Goal: Transaction & Acquisition: Purchase product/service

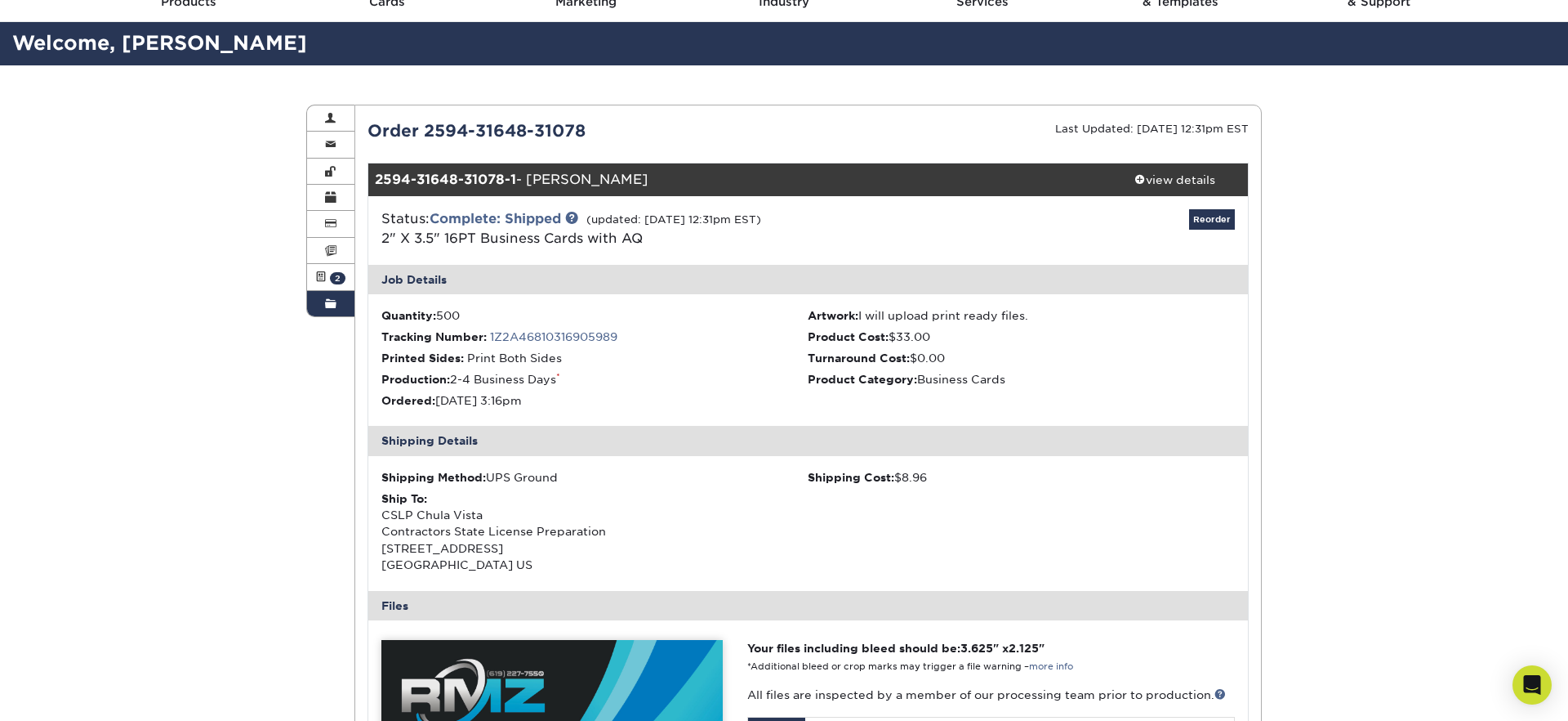
drag, startPoint x: 1413, startPoint y: 180, endPoint x: 1284, endPoint y: 181, distance: 129.0
click at [1360, 181] on div "Order History Account Overview Contact Information Change Password Address Book…" at bounding box center [784, 654] width 1568 height 1177
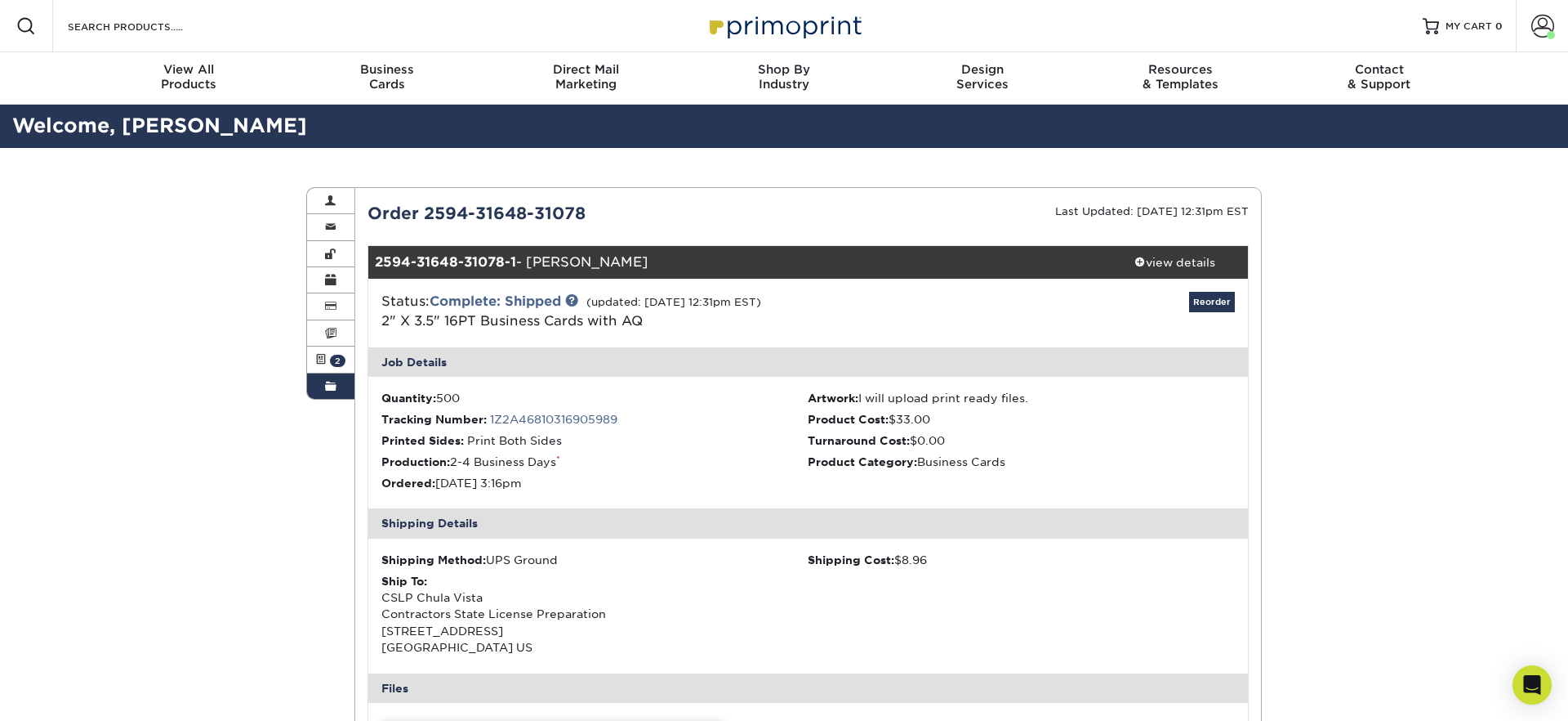
click at [763, 30] on img at bounding box center [783, 26] width 163 height 36
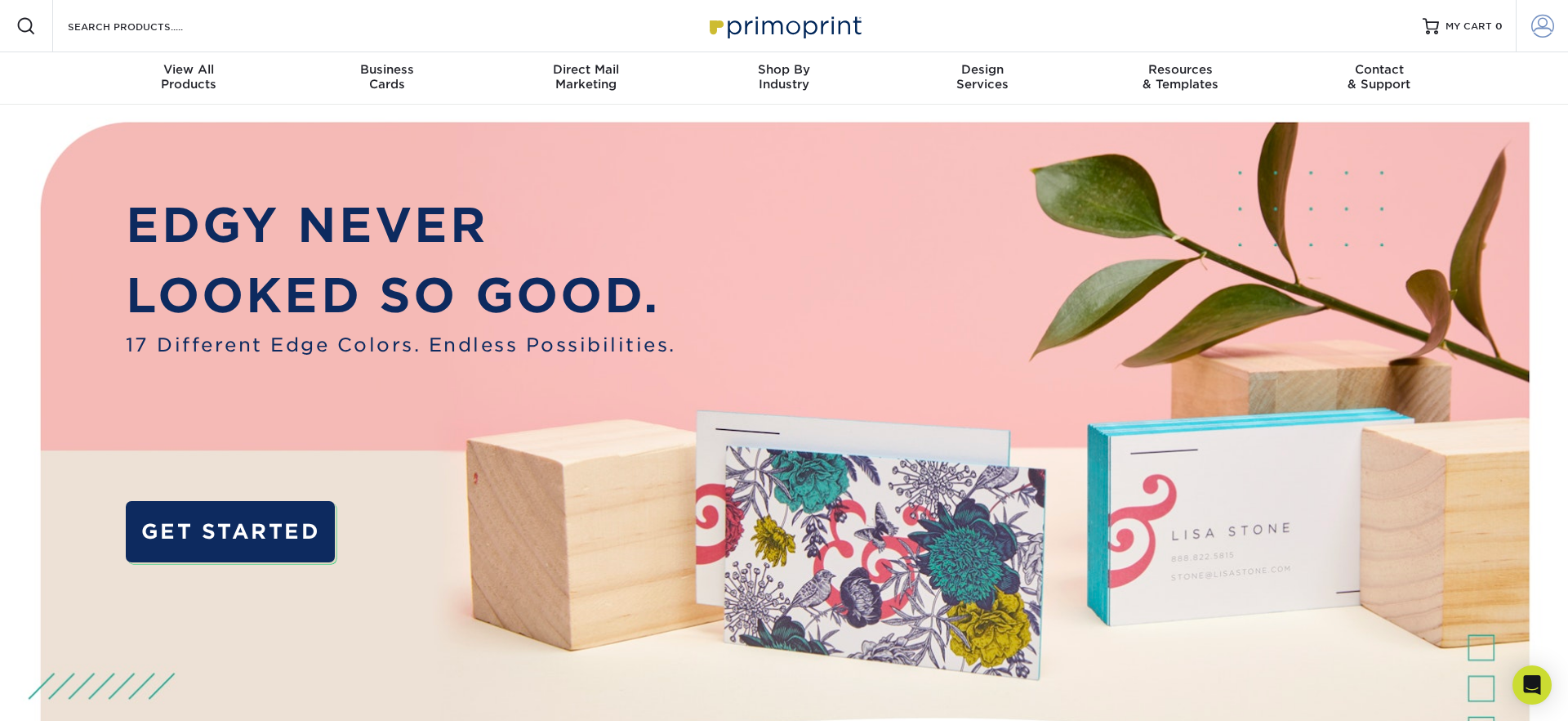
click at [1543, 30] on span at bounding box center [1542, 26] width 23 height 23
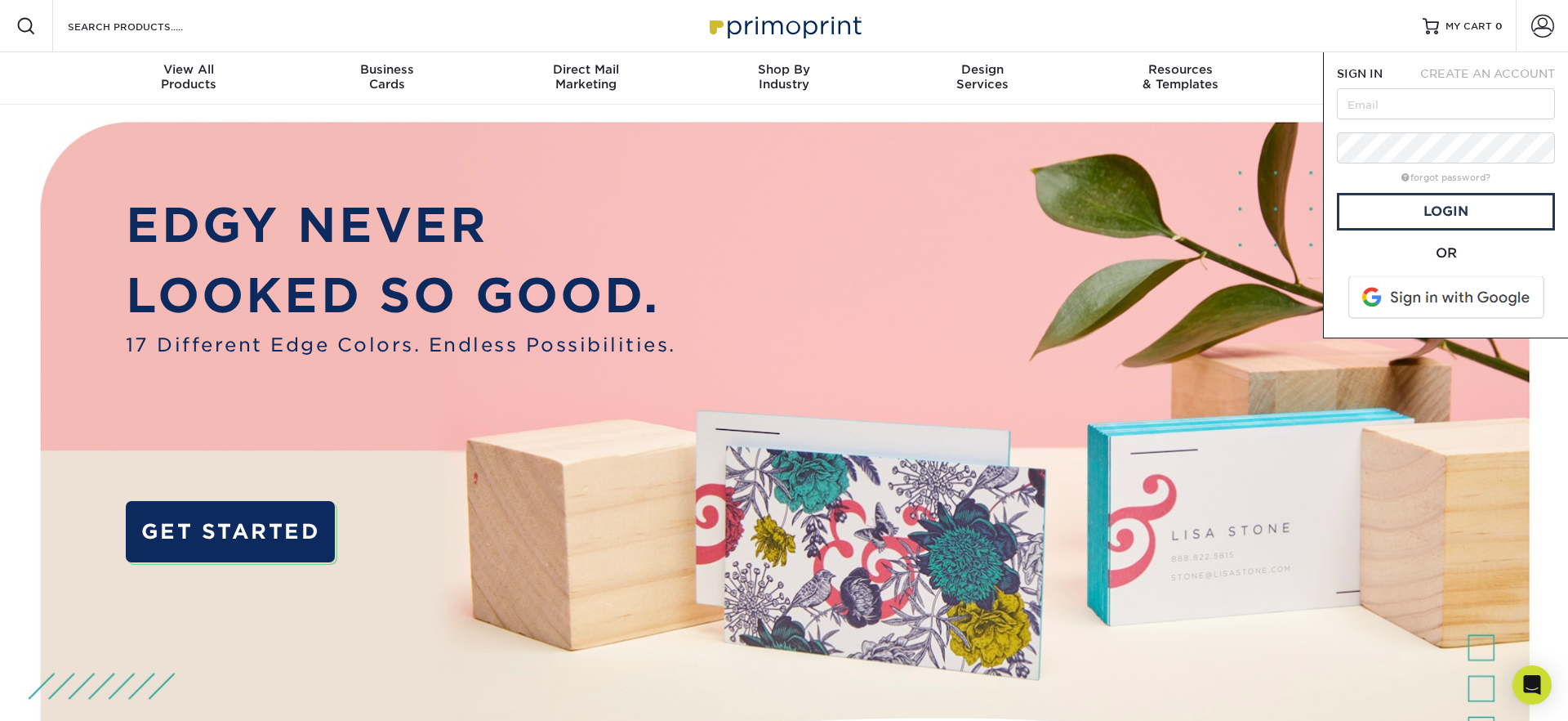
click at [1421, 303] on span at bounding box center [1447, 297] width 209 height 43
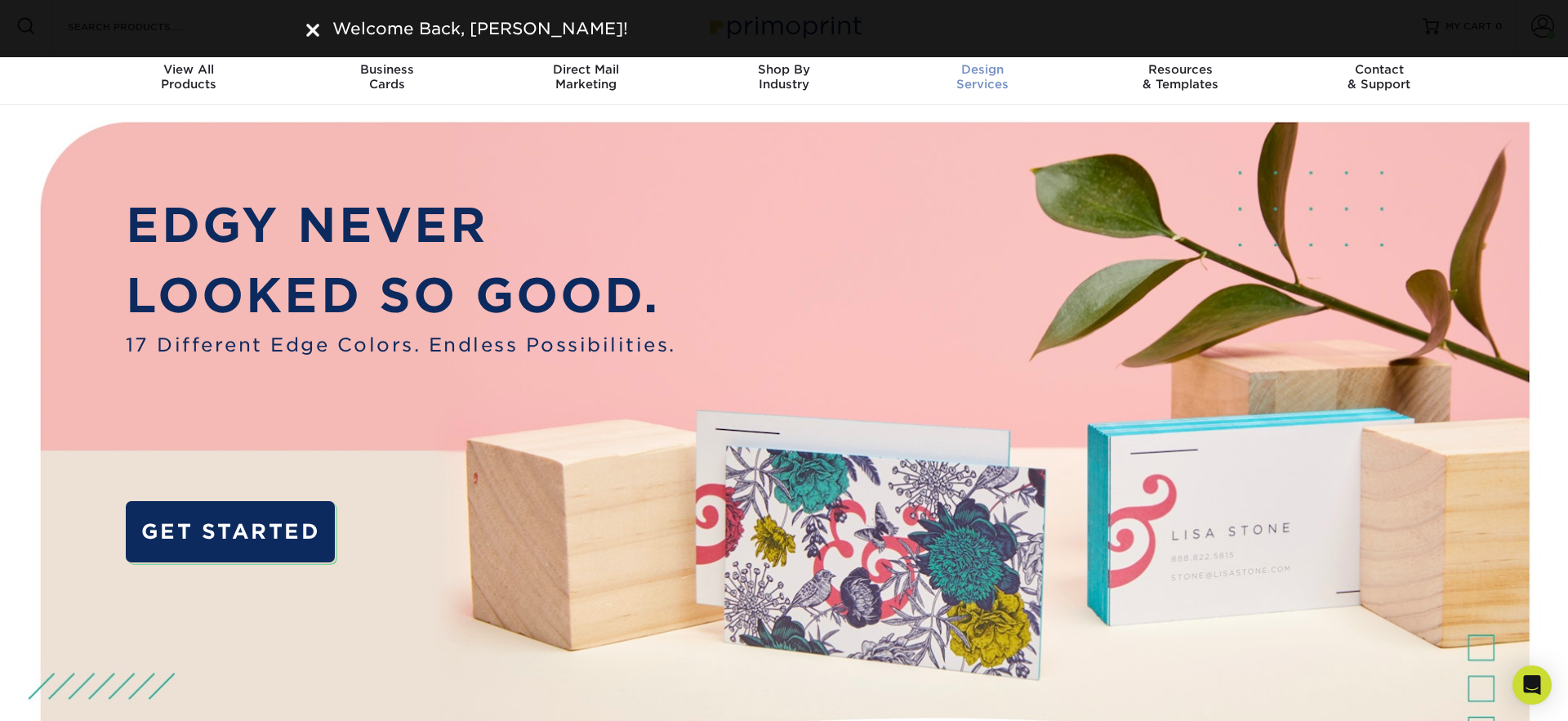
drag, startPoint x: 315, startPoint y: 28, endPoint x: 1032, endPoint y: 101, distance: 720.7
click at [315, 28] on img at bounding box center [312, 30] width 13 height 13
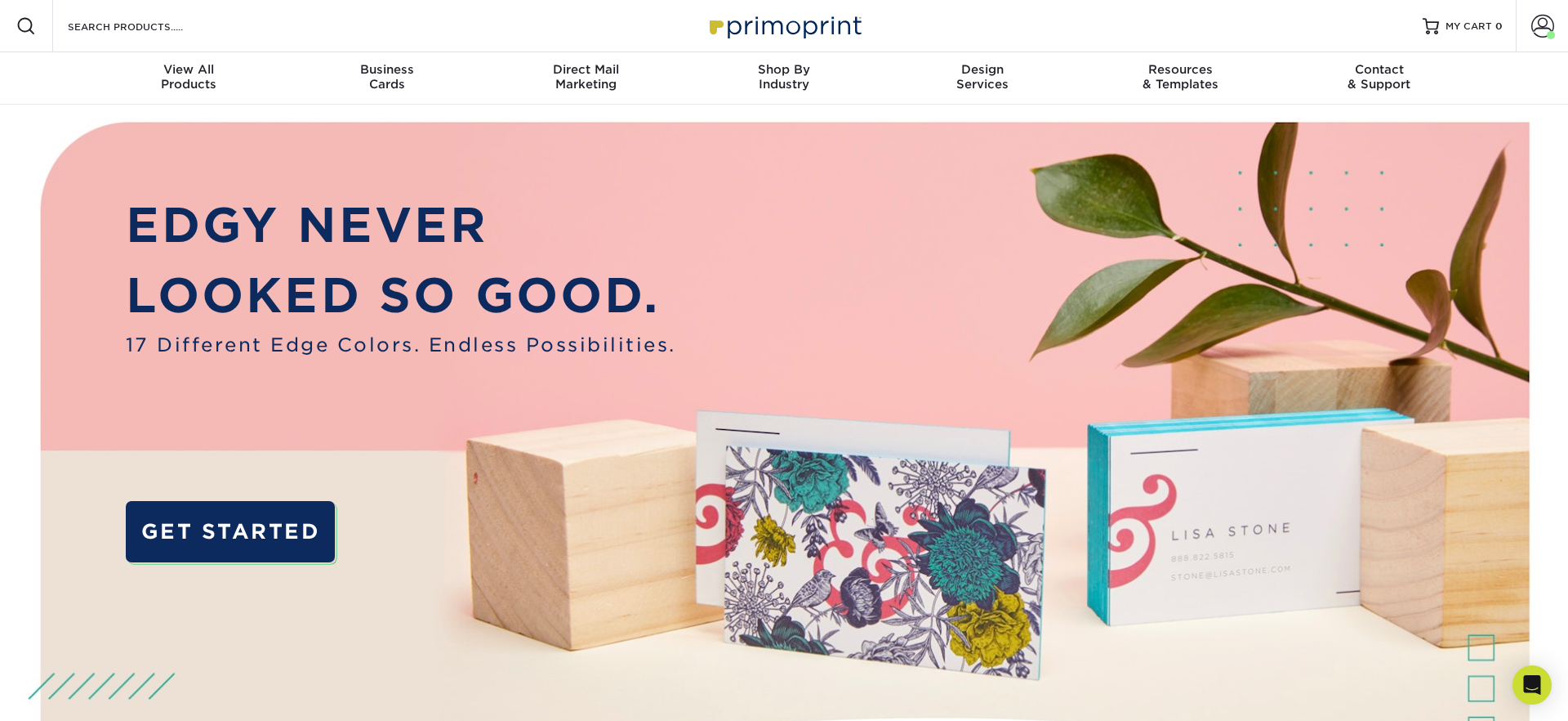
click at [1543, 228] on img at bounding box center [784, 493] width 1552 height 776
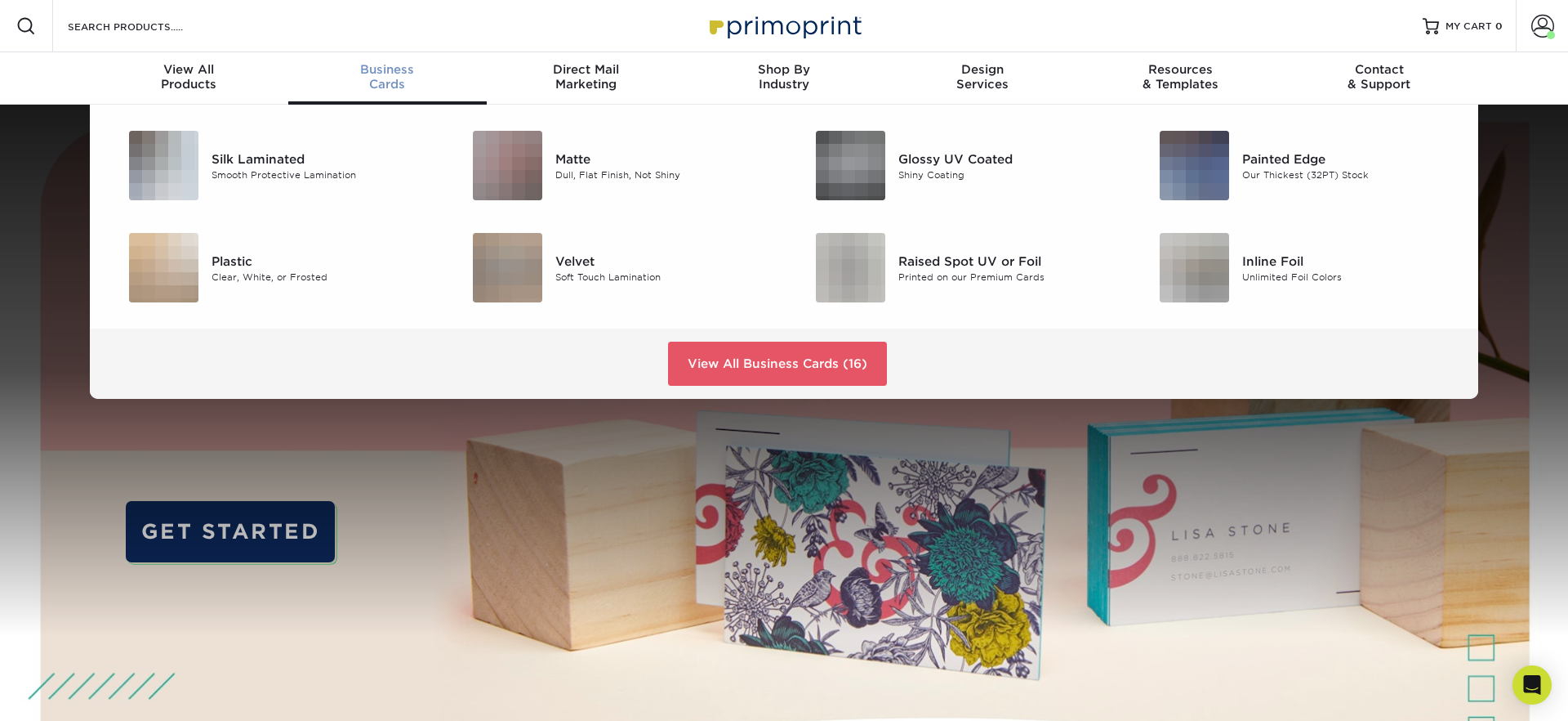
click at [394, 81] on div "Business Cards" at bounding box center [388, 77] width 199 height 30
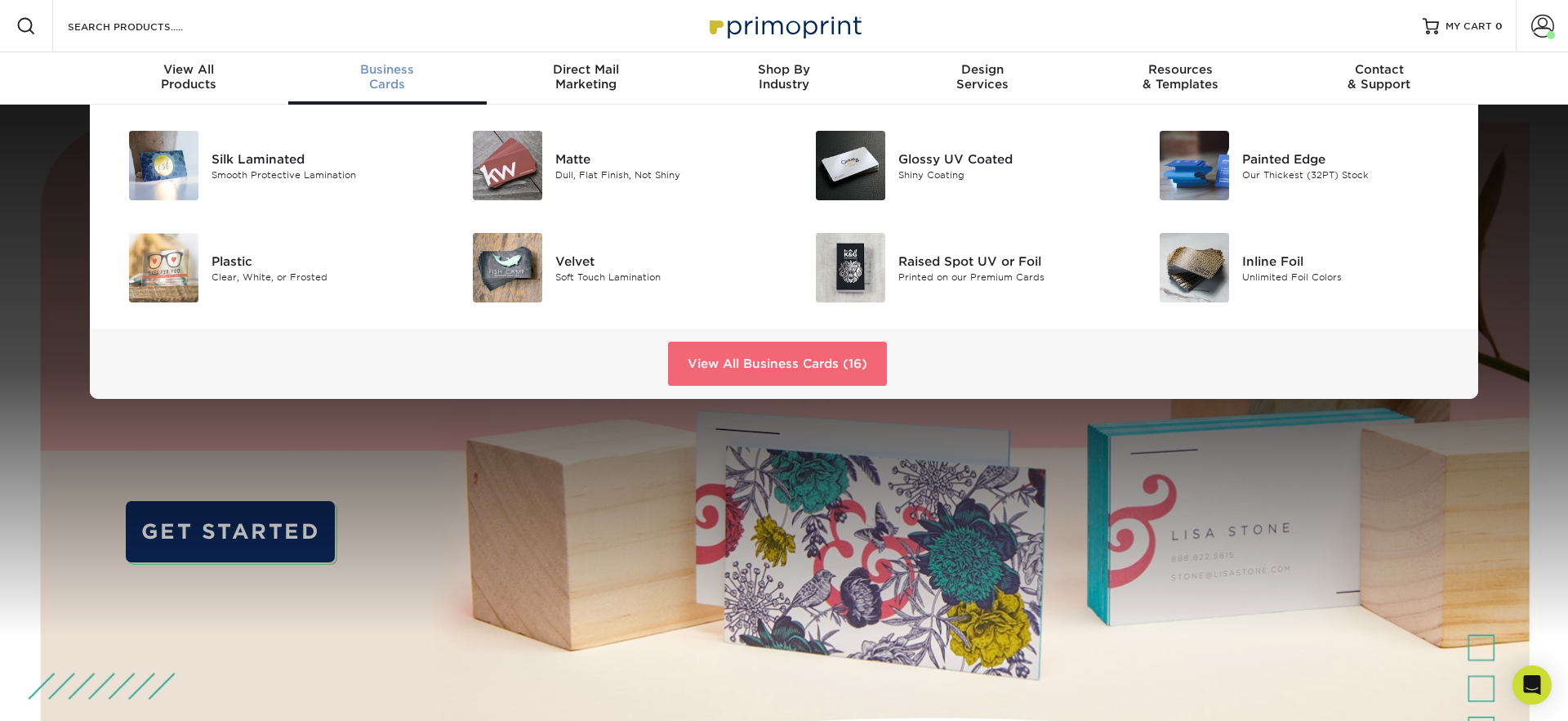
click at [826, 364] on link "View All Business Cards (16)" at bounding box center [777, 363] width 218 height 45
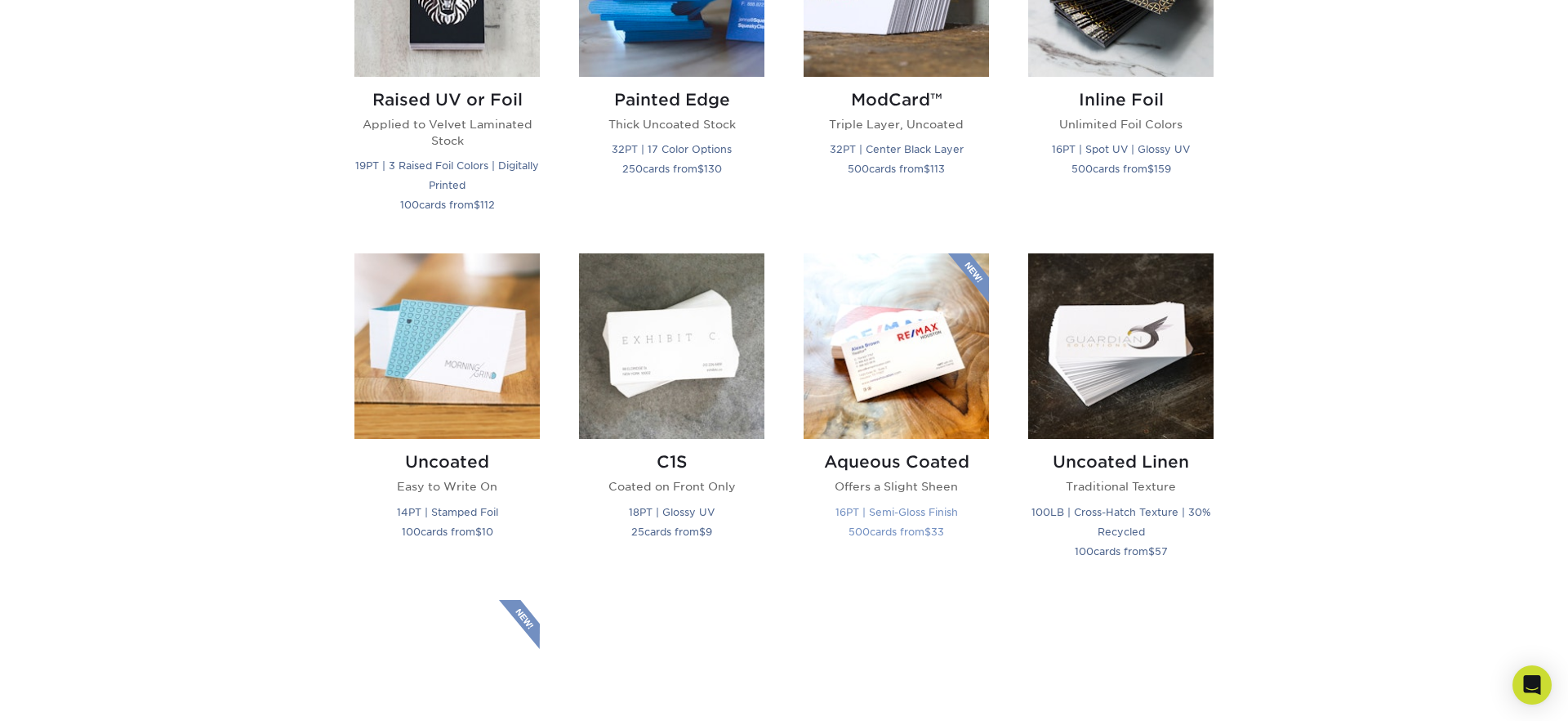
scroll to position [1295, 0]
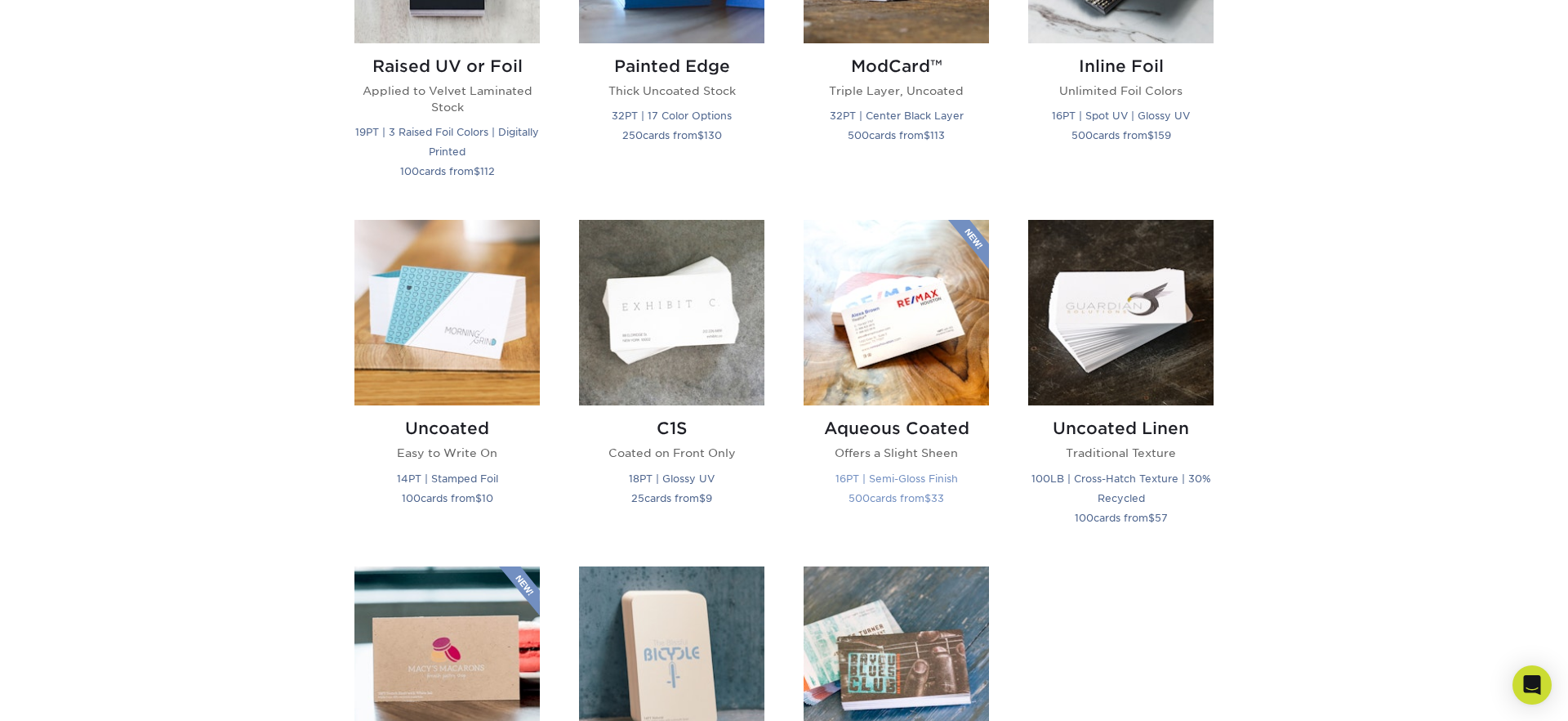
click at [905, 324] on img at bounding box center [897, 313] width 186 height 186
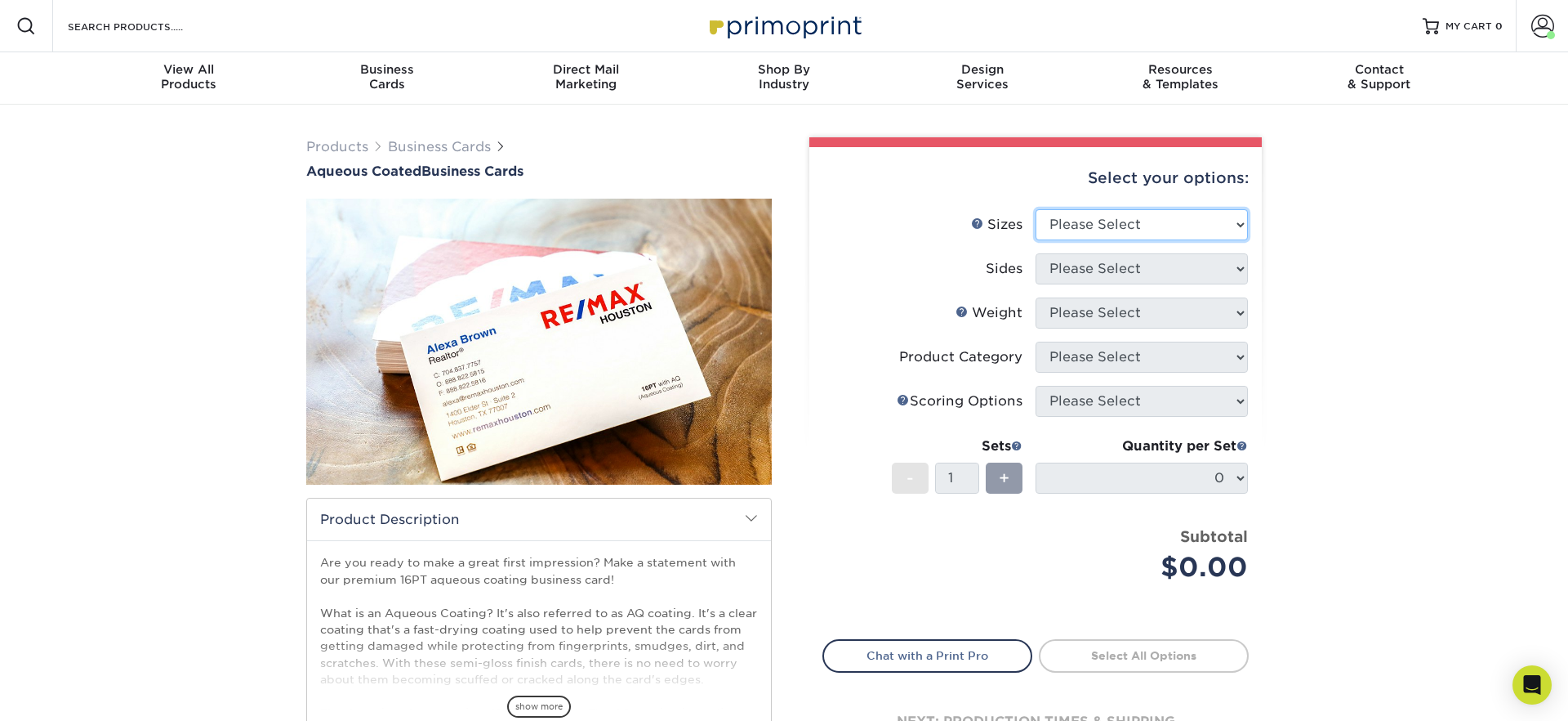
click at [1083, 222] on select "Please Select 1.5" x 3.5" - Mini 1.75" x 3.5" - Mini 2" x 3" - Mini 2" x 3.5" -…" at bounding box center [1141, 224] width 213 height 31
select select "2.00x3.50"
click at [1035, 209] on select "Please Select 1.5" x 3.5" - Mini 1.75" x 3.5" - Mini 2" x 3" - Mini 2" x 3.5" -…" at bounding box center [1141, 224] width 213 height 31
click at [1113, 267] on select "Please Select Print Both Sides Print Front Only" at bounding box center [1141, 268] width 213 height 31
select select "13abbda7-1d64-4f25-8bb2-c179b224825d"
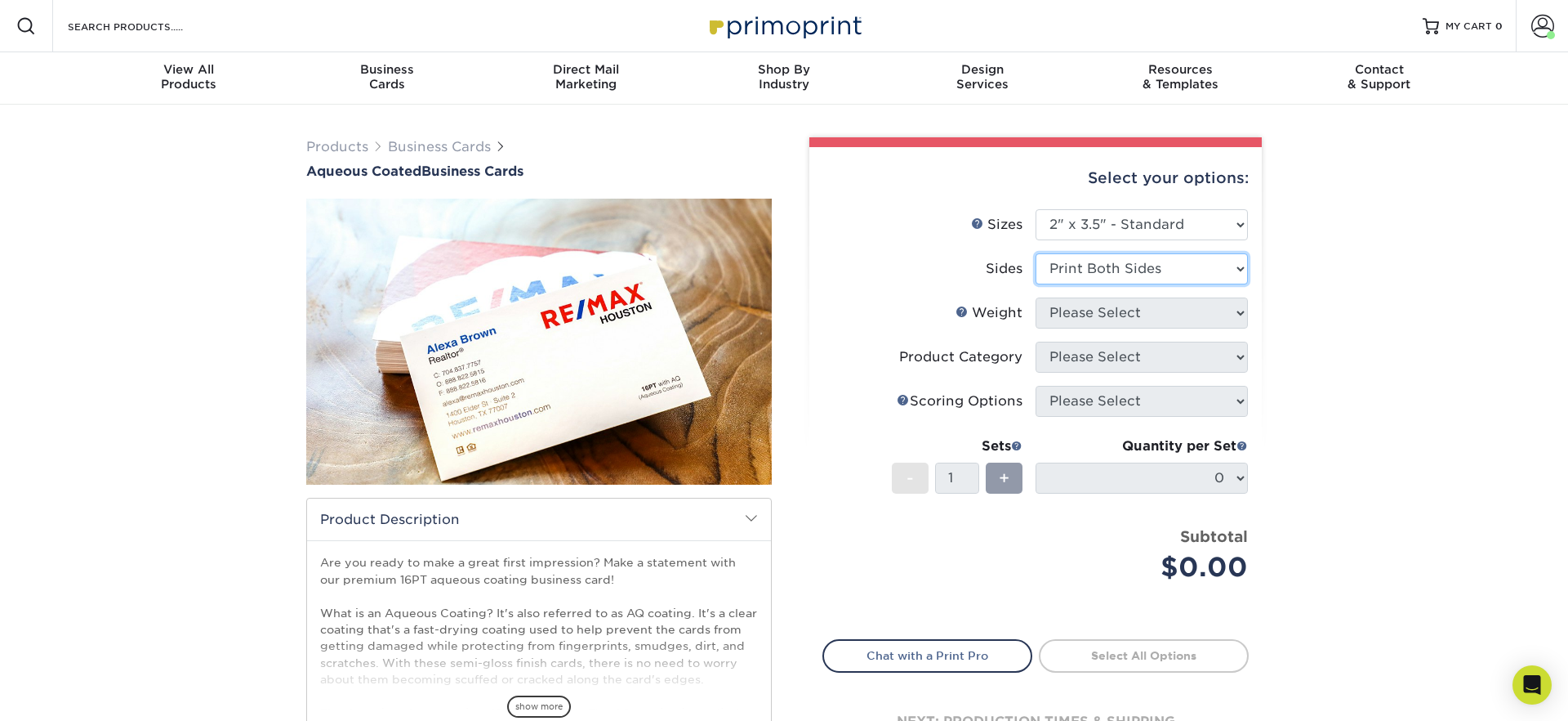
click at [1035, 253] on select "Please Select Print Both Sides Print Front Only" at bounding box center [1141, 268] width 213 height 31
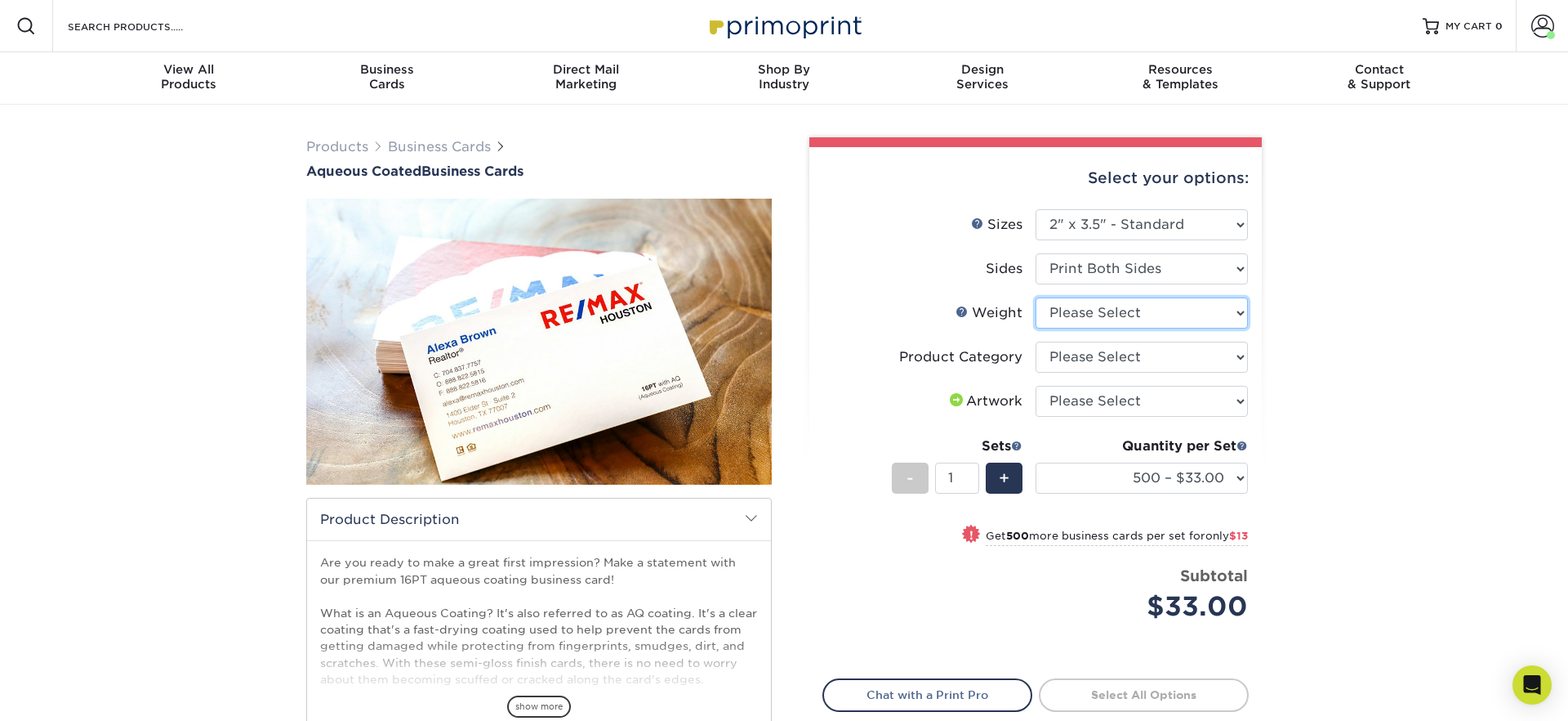
click at [1115, 316] on select "Please Select 16PT" at bounding box center [1141, 313] width 213 height 31
select select "16PT"
click at [1035, 298] on select "Please Select 16PT" at bounding box center [1141, 313] width 213 height 31
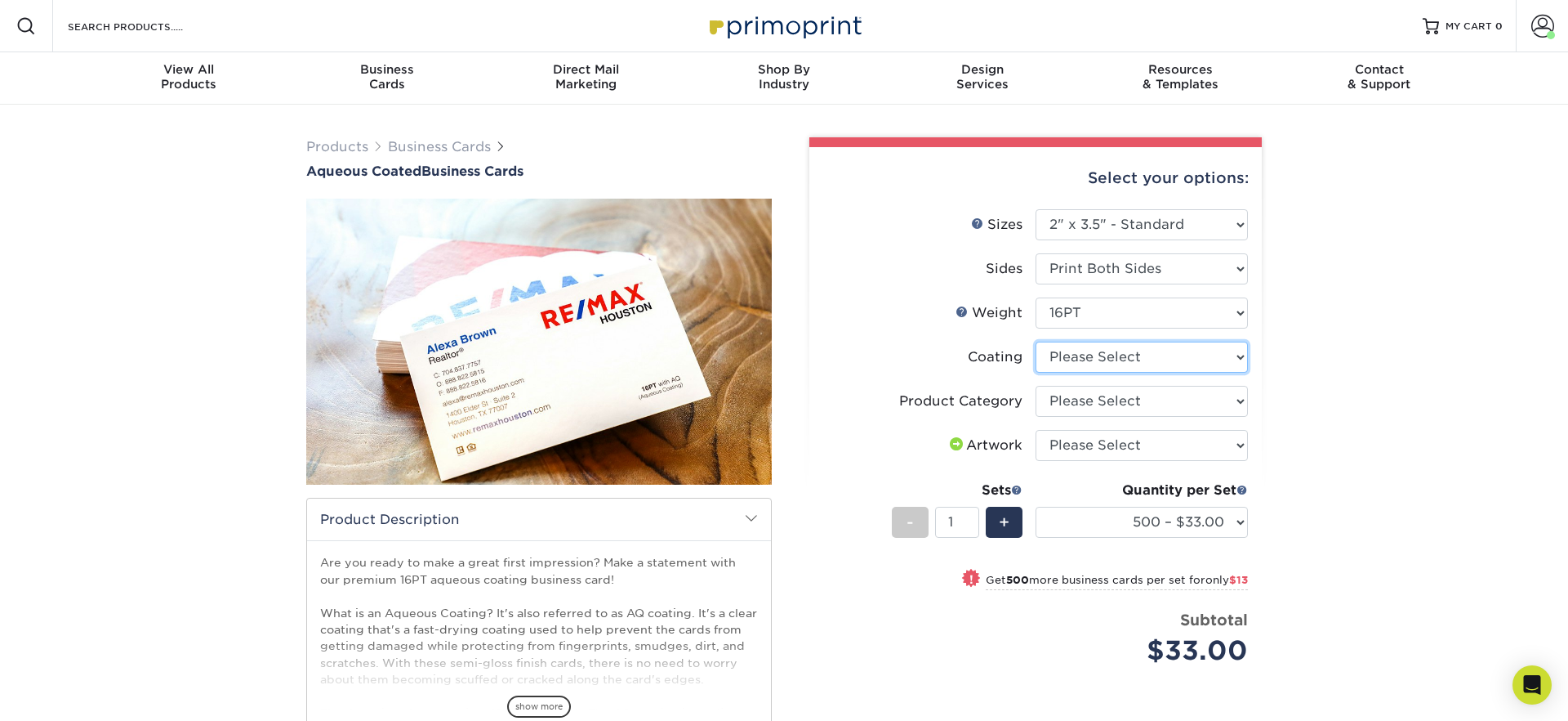
click at [1116, 356] on select at bounding box center [1141, 356] width 213 height 31
select select "d41dab50-ff65-4f4f-bb17-2afe4d36ae33"
click at [1035, 341] on select at bounding box center [1141, 356] width 213 height 31
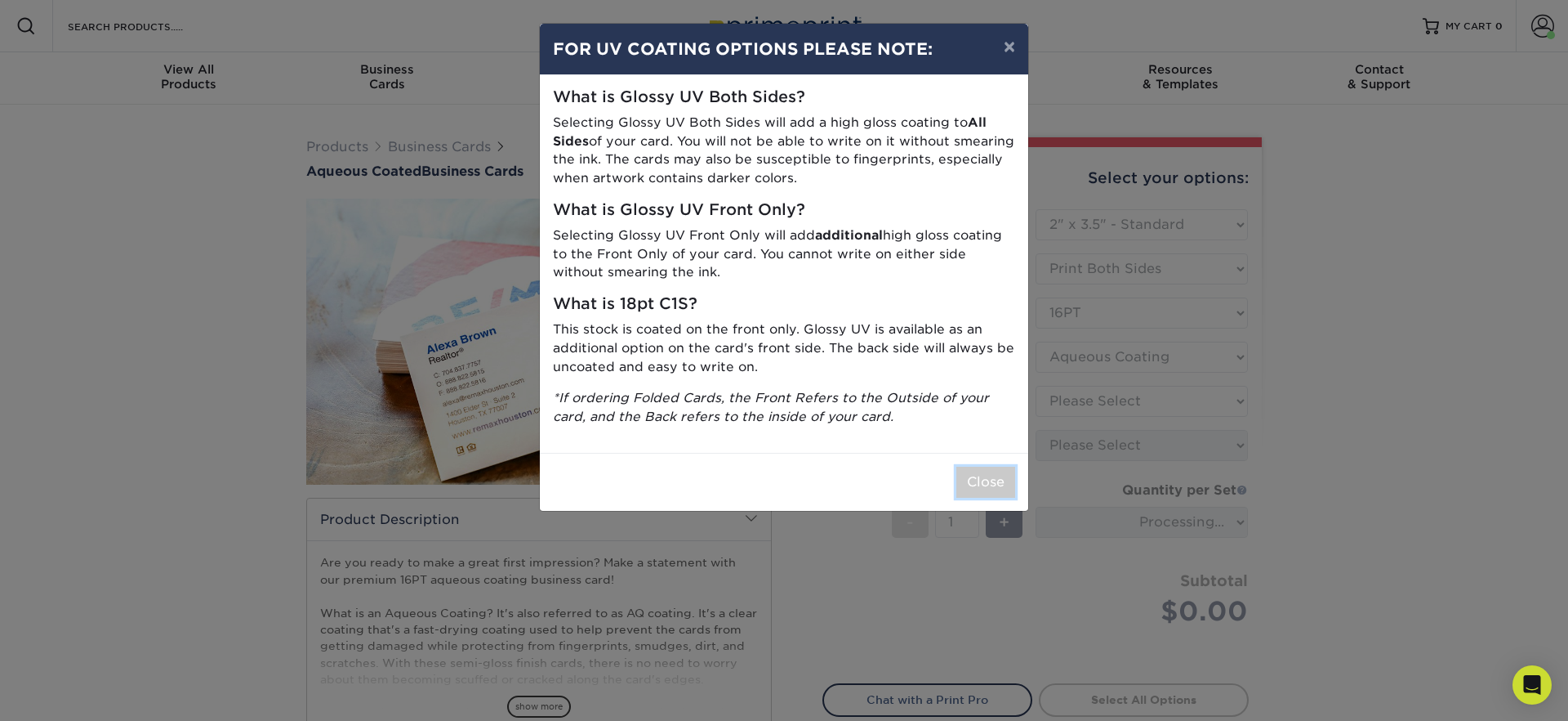
drag, startPoint x: 989, startPoint y: 482, endPoint x: 1032, endPoint y: 477, distance: 43.3
click at [989, 482] on button "Close" at bounding box center [985, 482] width 58 height 31
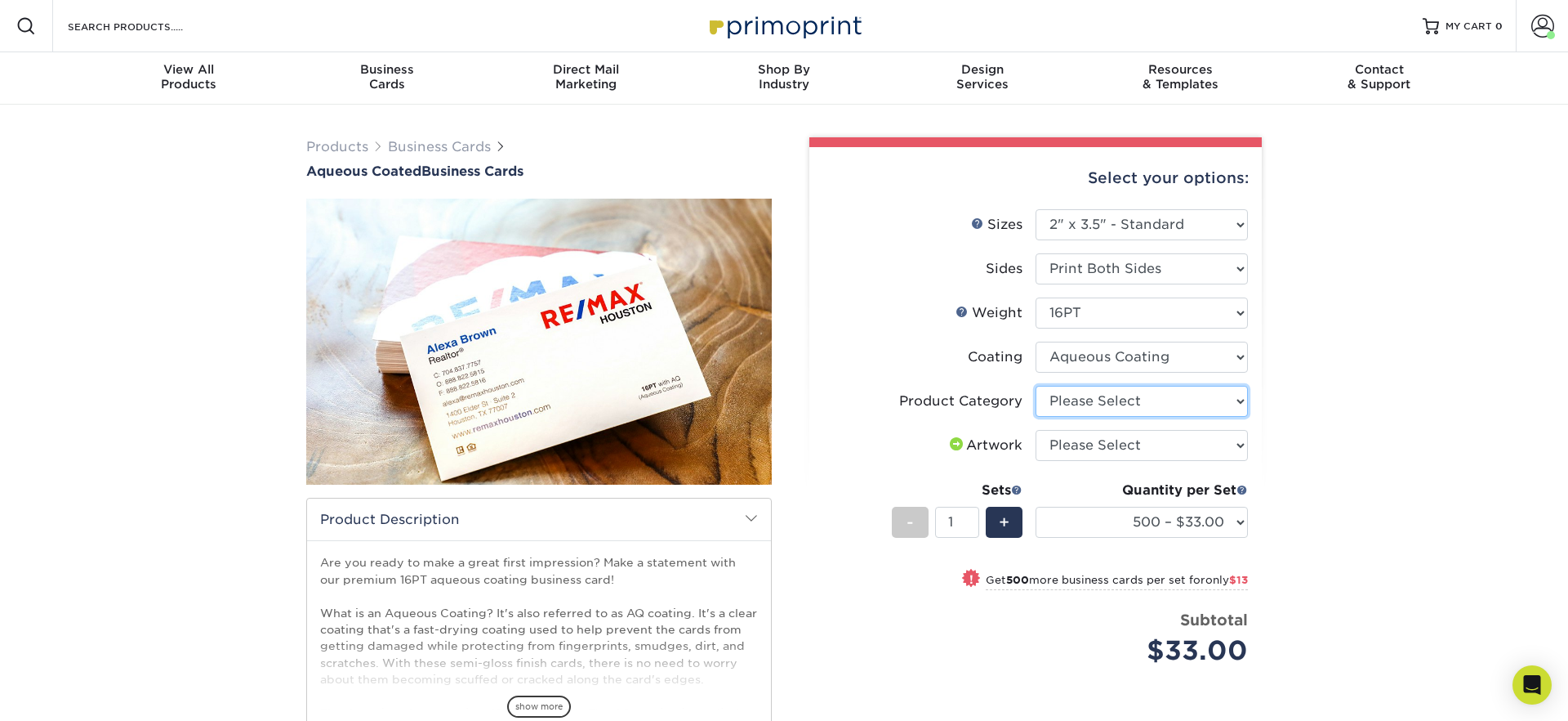
click at [1091, 391] on select "Please Select Business Cards" at bounding box center [1141, 401] width 213 height 31
select select "3b5148f1-0588-4f88-a218-97bcfdce65c1"
click at [1035, 386] on select "Please Select Business Cards" at bounding box center [1141, 401] width 213 height 31
click at [1095, 452] on select "Please Select I will upload files I need a design - $100" at bounding box center [1141, 445] width 213 height 31
select select "upload"
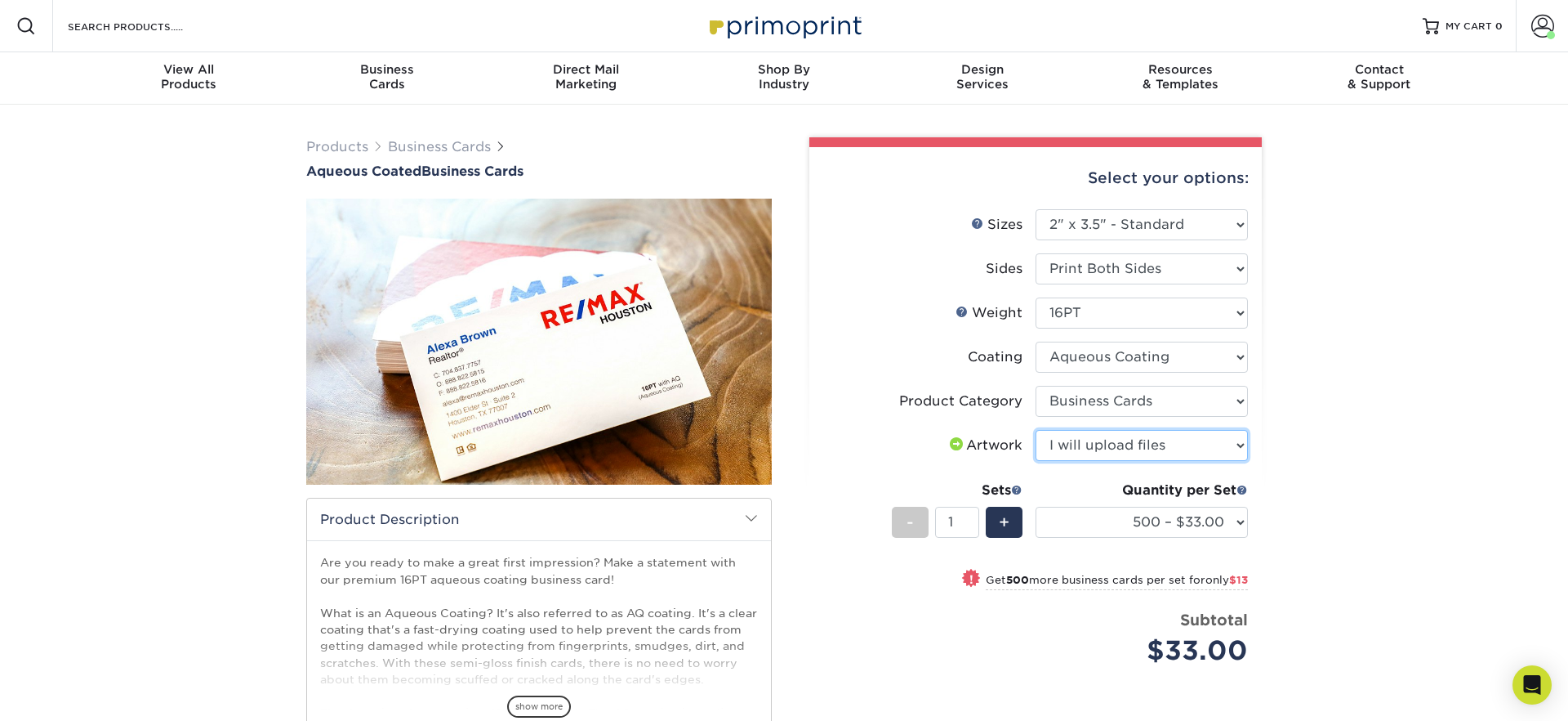
click at [1035, 430] on select "Please Select I will upload files I need a design - $100" at bounding box center [1141, 445] width 213 height 31
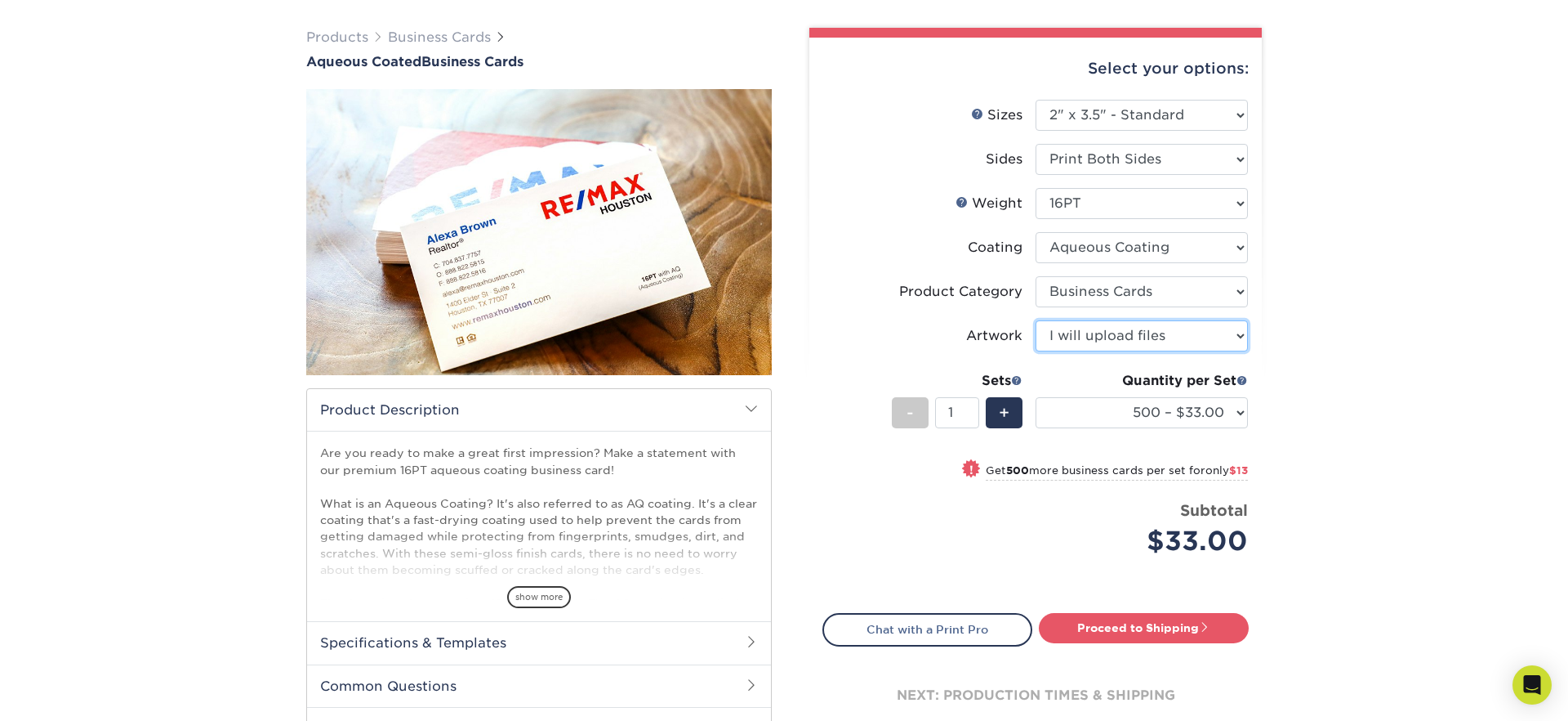
scroll to position [113, 0]
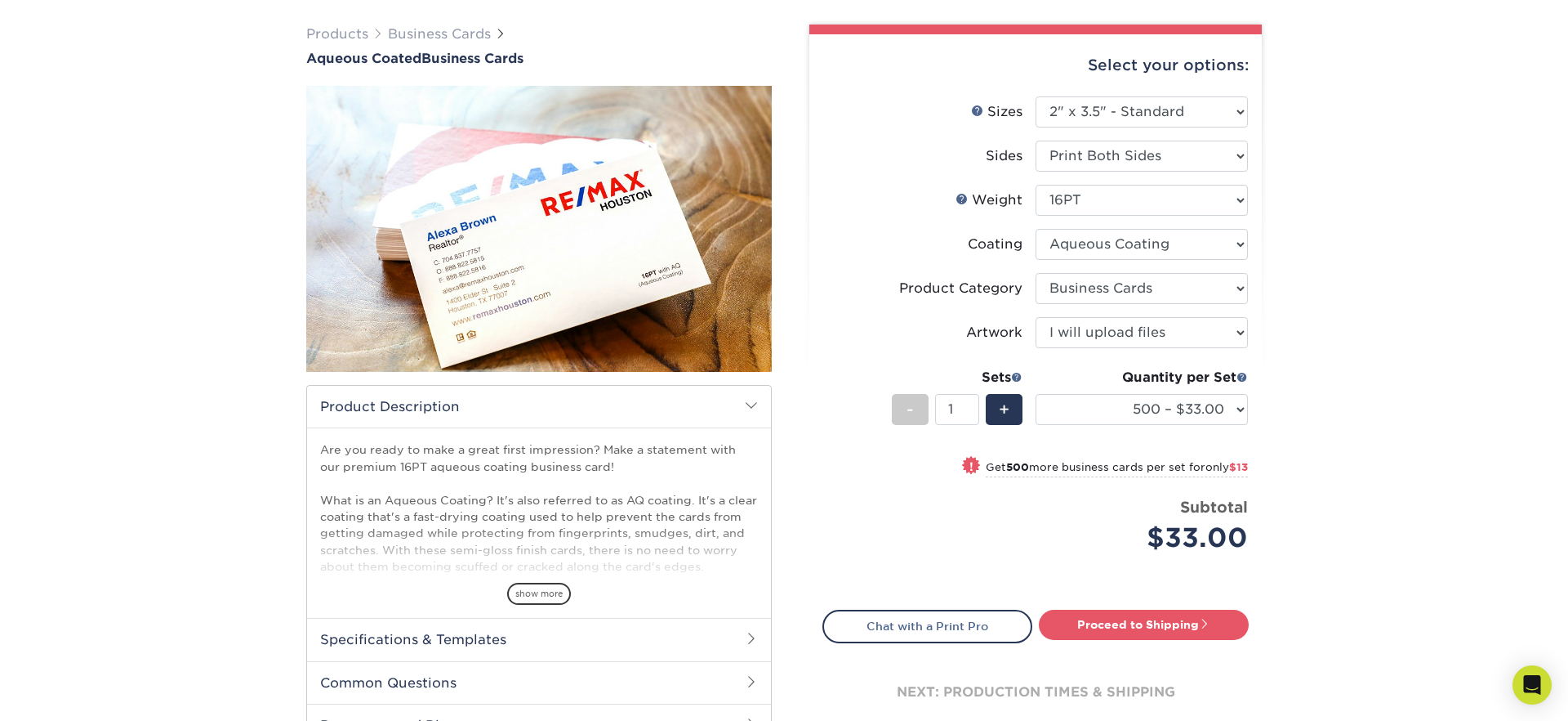
drag, startPoint x: 1167, startPoint y: 616, endPoint x: 1176, endPoint y: 601, distance: 17.5
click at [1167, 616] on link "Proceed to Shipping" at bounding box center [1144, 624] width 210 height 30
type input "Set 1"
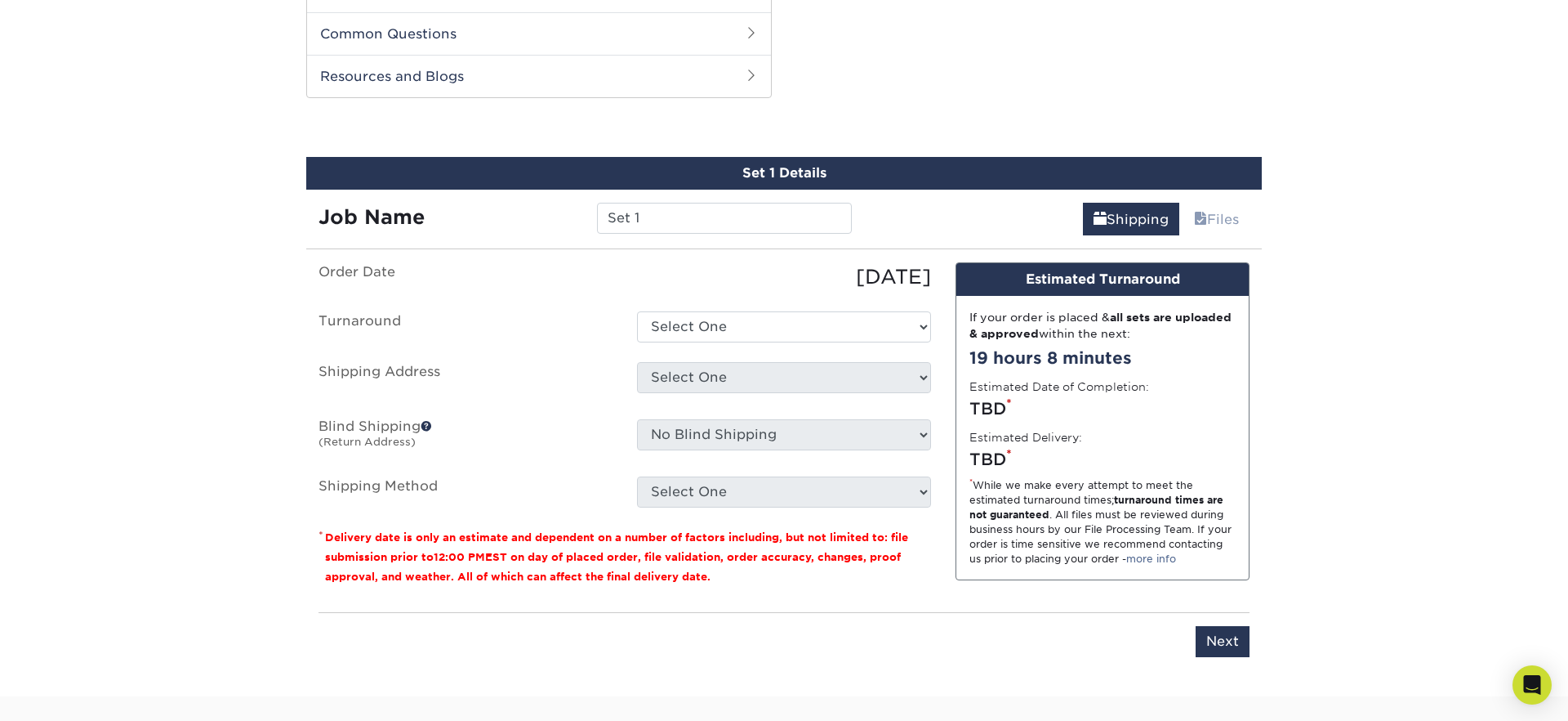
scroll to position [779, 0]
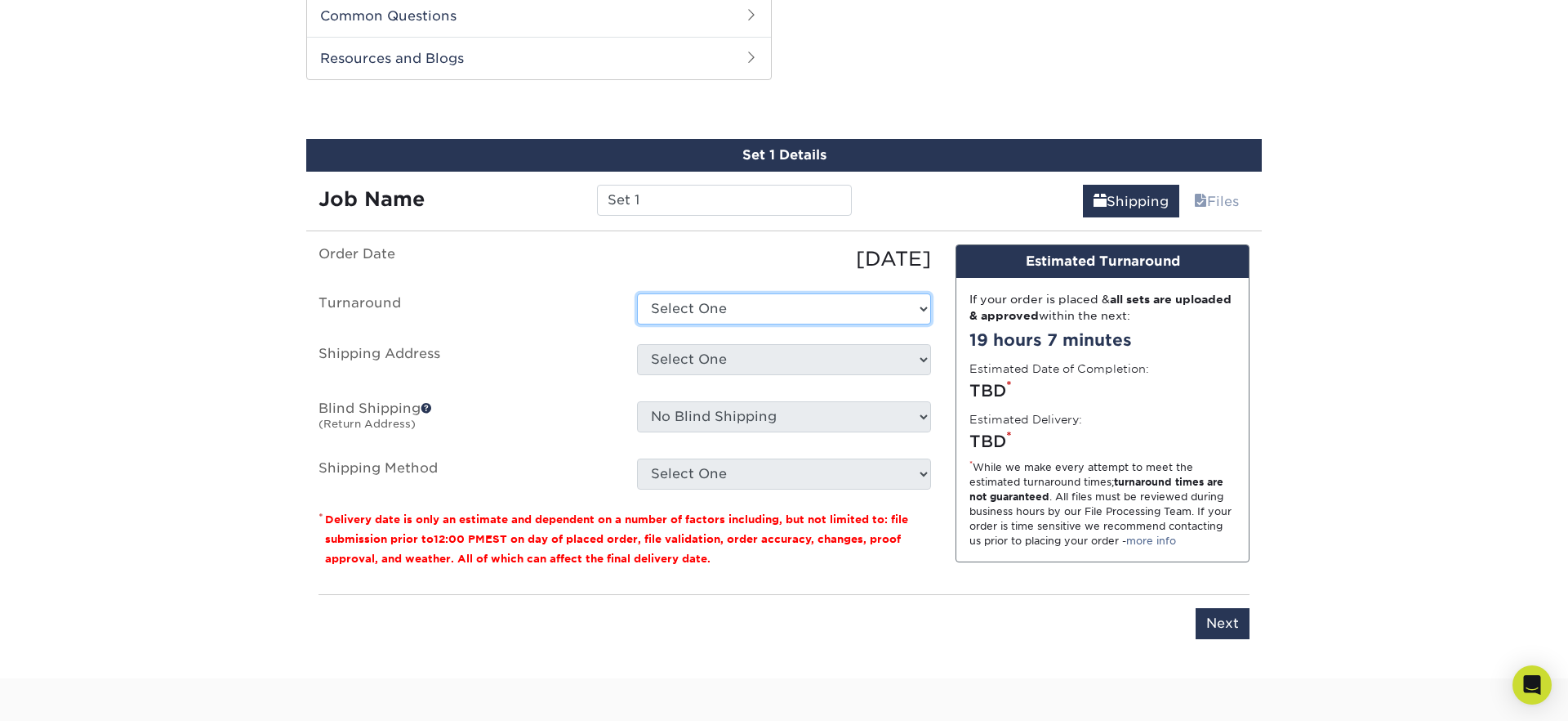
click at [744, 315] on select "Select One 2-4 Business Days 2 Day Next Business Day" at bounding box center [783, 309] width 294 height 31
select select "6247fa13-6ec4-4bd5-81ce-27fae4b5d043"
click at [637, 294] on select "Select One 2-4 Business Days 2 Day Next Business Day" at bounding box center [783, 309] width 294 height 31
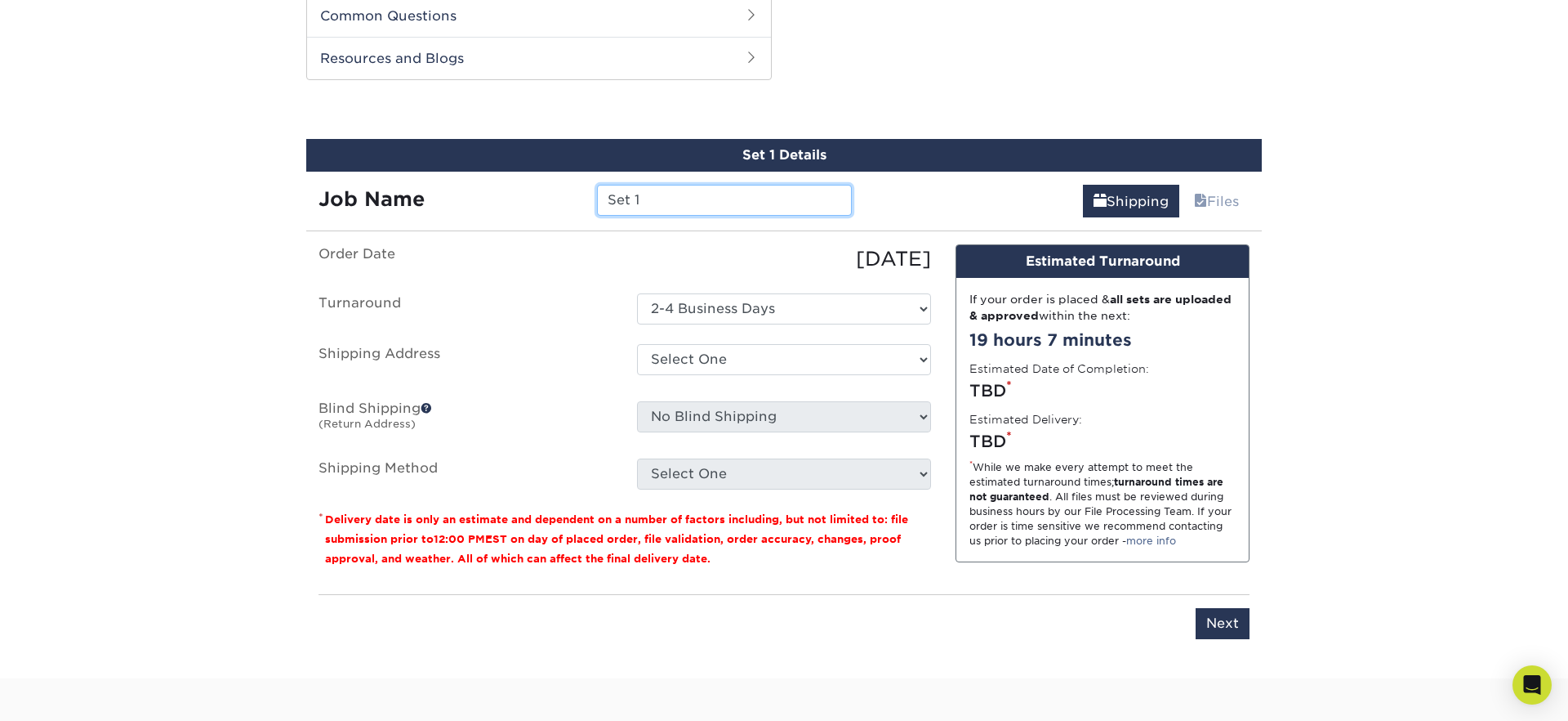
drag, startPoint x: 655, startPoint y: 190, endPoint x: 634, endPoint y: 193, distance: 21.2
click at [522, 187] on div "Job Name Set 1" at bounding box center [585, 200] width 558 height 31
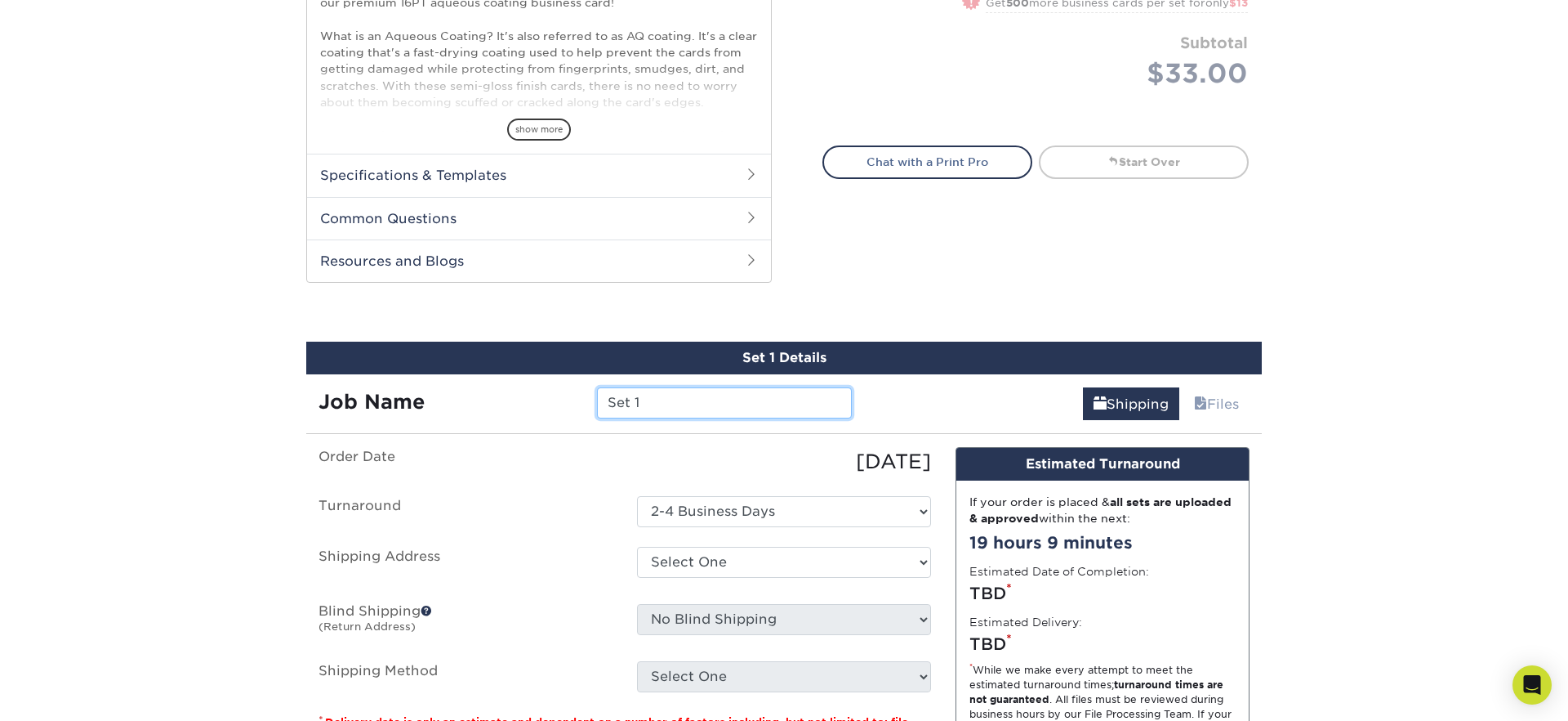
scroll to position [572, 0]
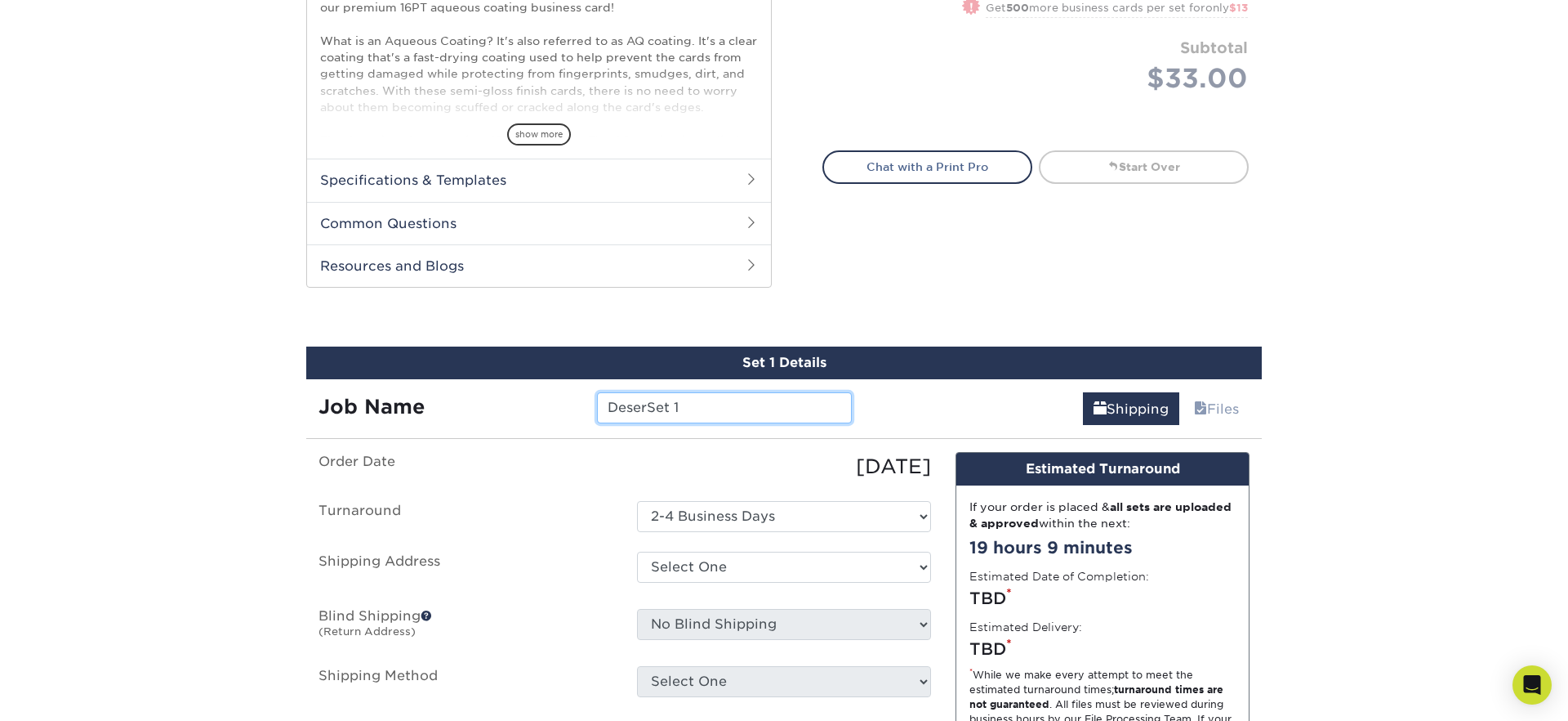
drag, startPoint x: 682, startPoint y: 408, endPoint x: 411, endPoint y: 397, distance: 271.2
click at [411, 397] on div "Job Name DeserSet 1" at bounding box center [585, 407] width 558 height 31
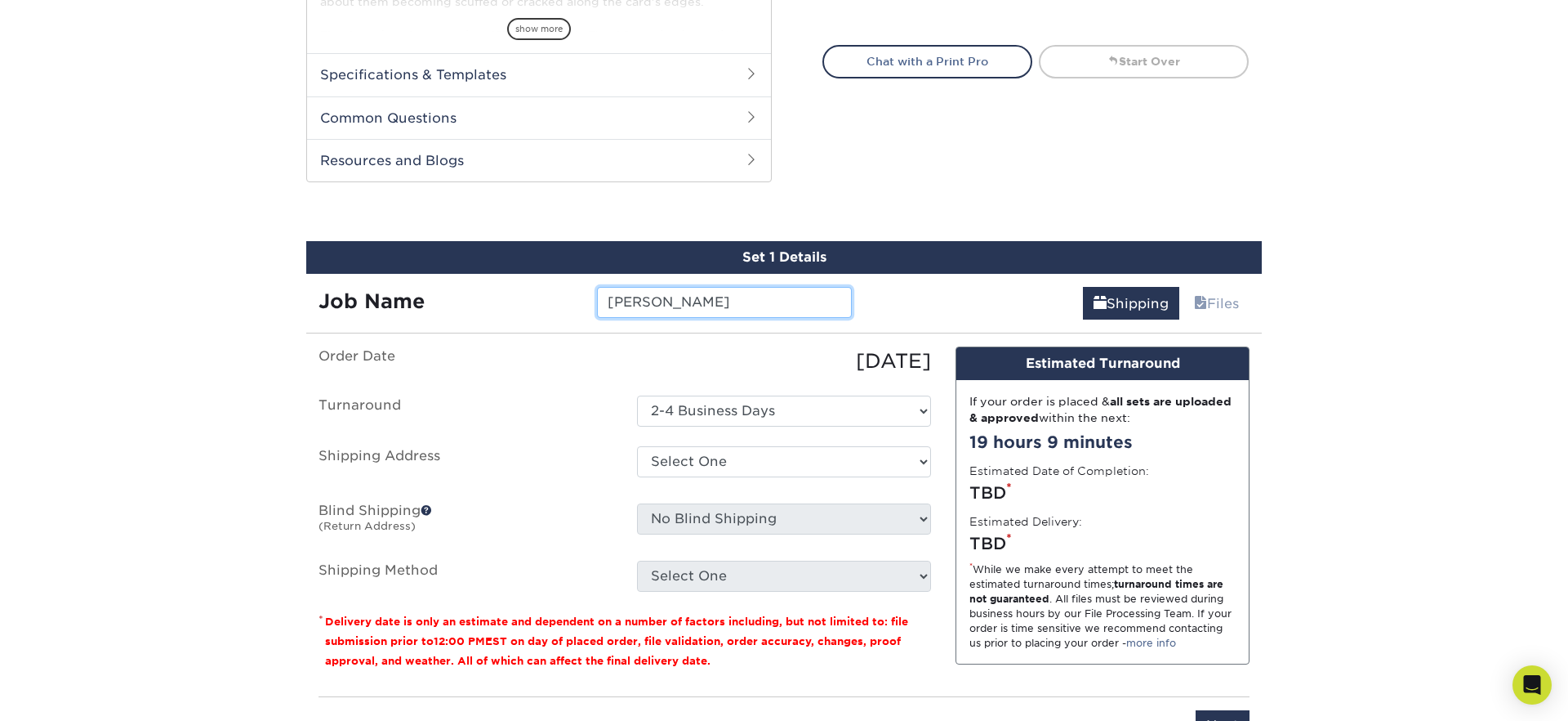
scroll to position [730, 0]
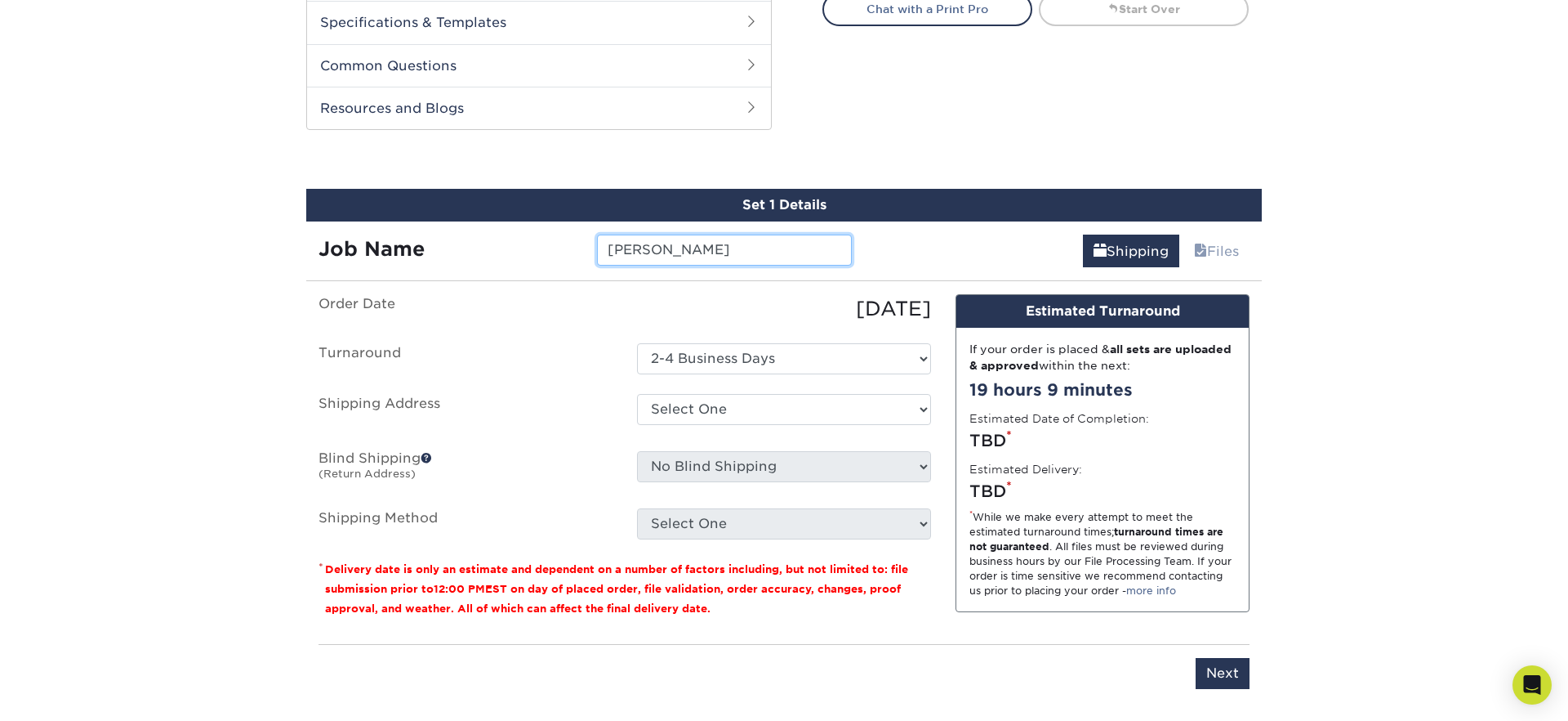
type input "[PERSON_NAME]"
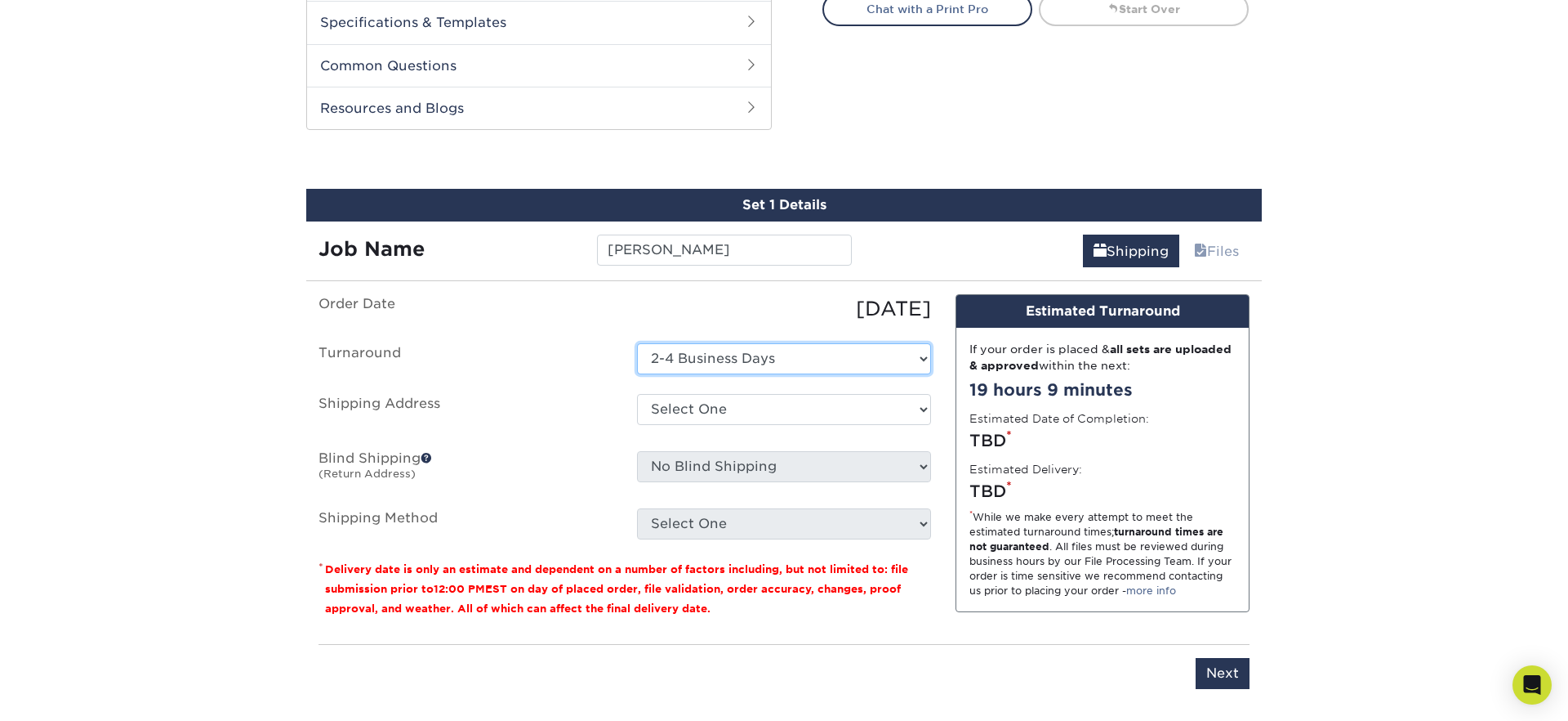
click at [713, 357] on select "Select One 2-4 Business Days 2 Day Next Business Day" at bounding box center [783, 358] width 294 height 31
click at [637, 343] on select "Select One 2-4 Business Days 2 Day Next Business Day" at bounding box center [783, 358] width 294 height 31
click at [708, 405] on select "Select One 176 S Mountain View Abraham Romero ACO GENERAL CONSTRUCTION Adrian M…" at bounding box center [783, 408] width 294 height 31
select select "281601"
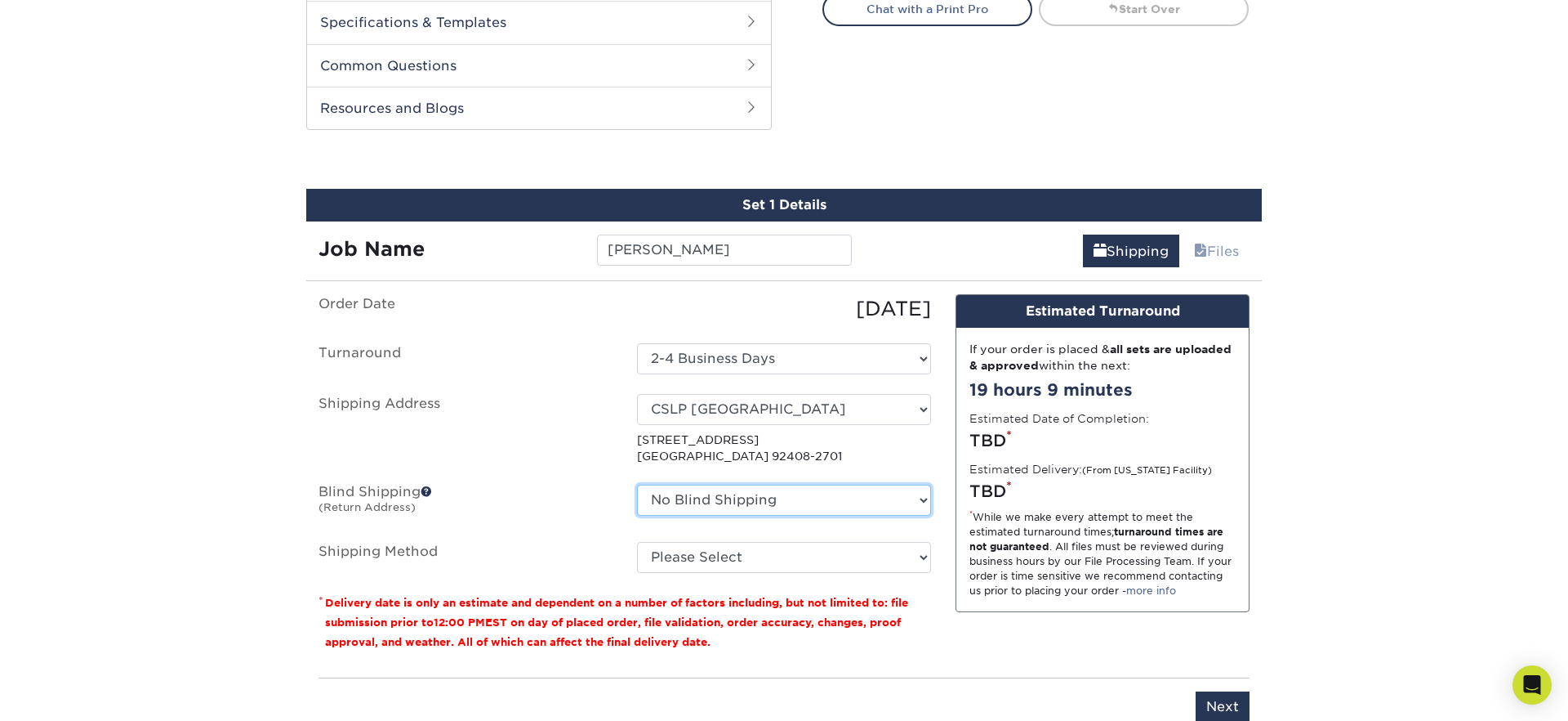
click at [740, 494] on select "No Blind Shipping 176 S Mountain View Abraham Romero ACO GENERAL CONSTRUCTION A…" at bounding box center [783, 499] width 294 height 31
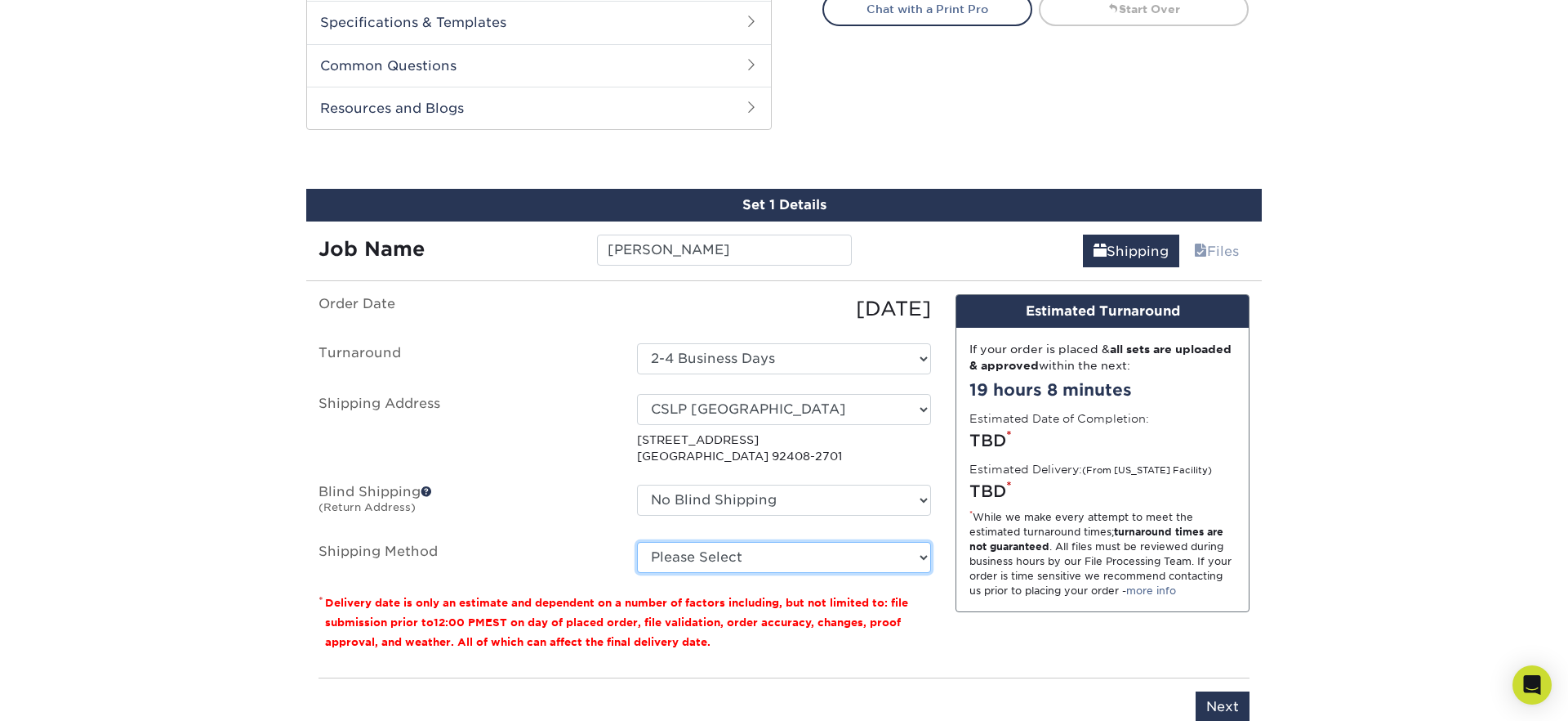
click at [674, 552] on select "Please Select Ground Shipping (+$8.96) 3 Day Shipping Service (+$15.34) 2 Day A…" at bounding box center [783, 557] width 294 height 31
select select "03"
click at [637, 542] on select "Please Select Ground Shipping (+$8.96) 3 Day Shipping Service (+$15.34) 2 Day A…" at bounding box center [783, 557] width 294 height 31
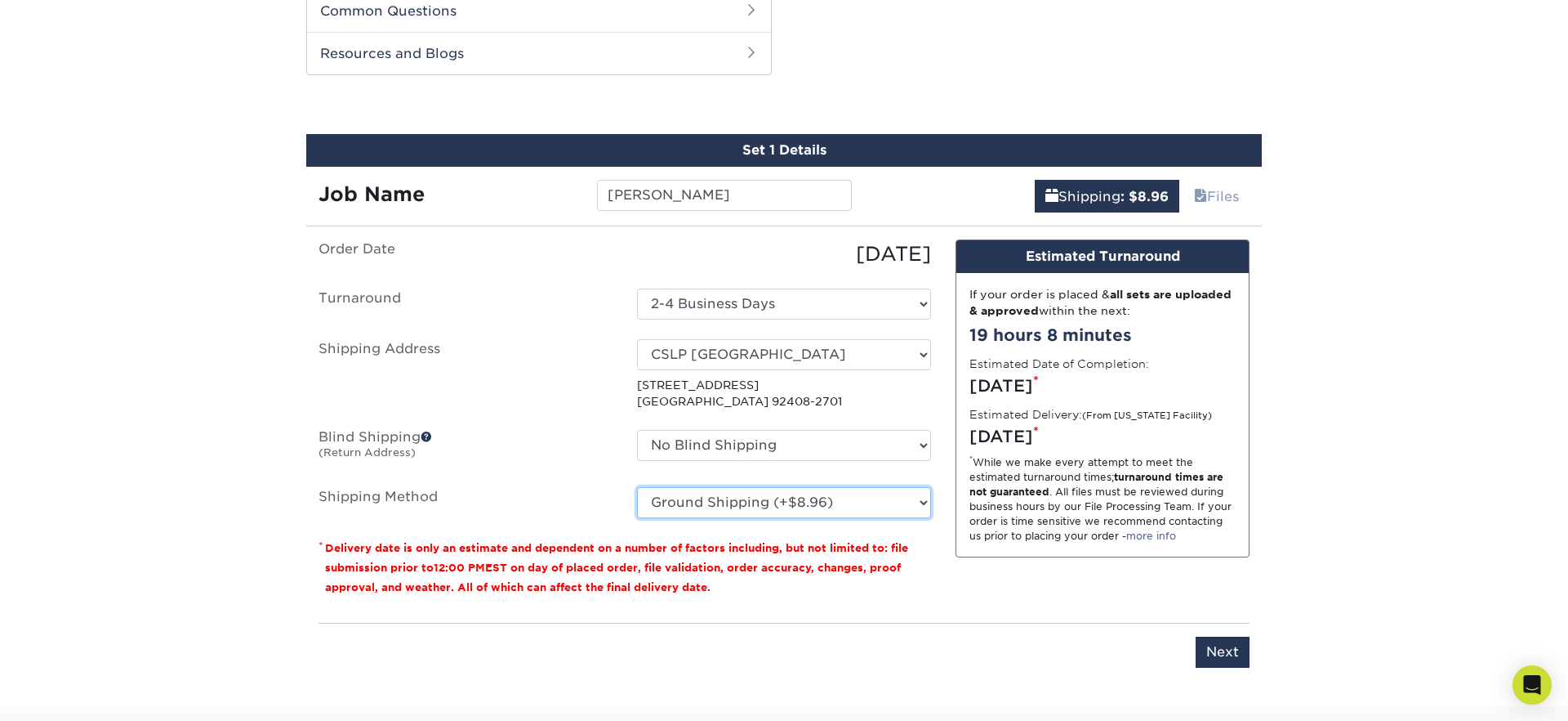
scroll to position [946, 0]
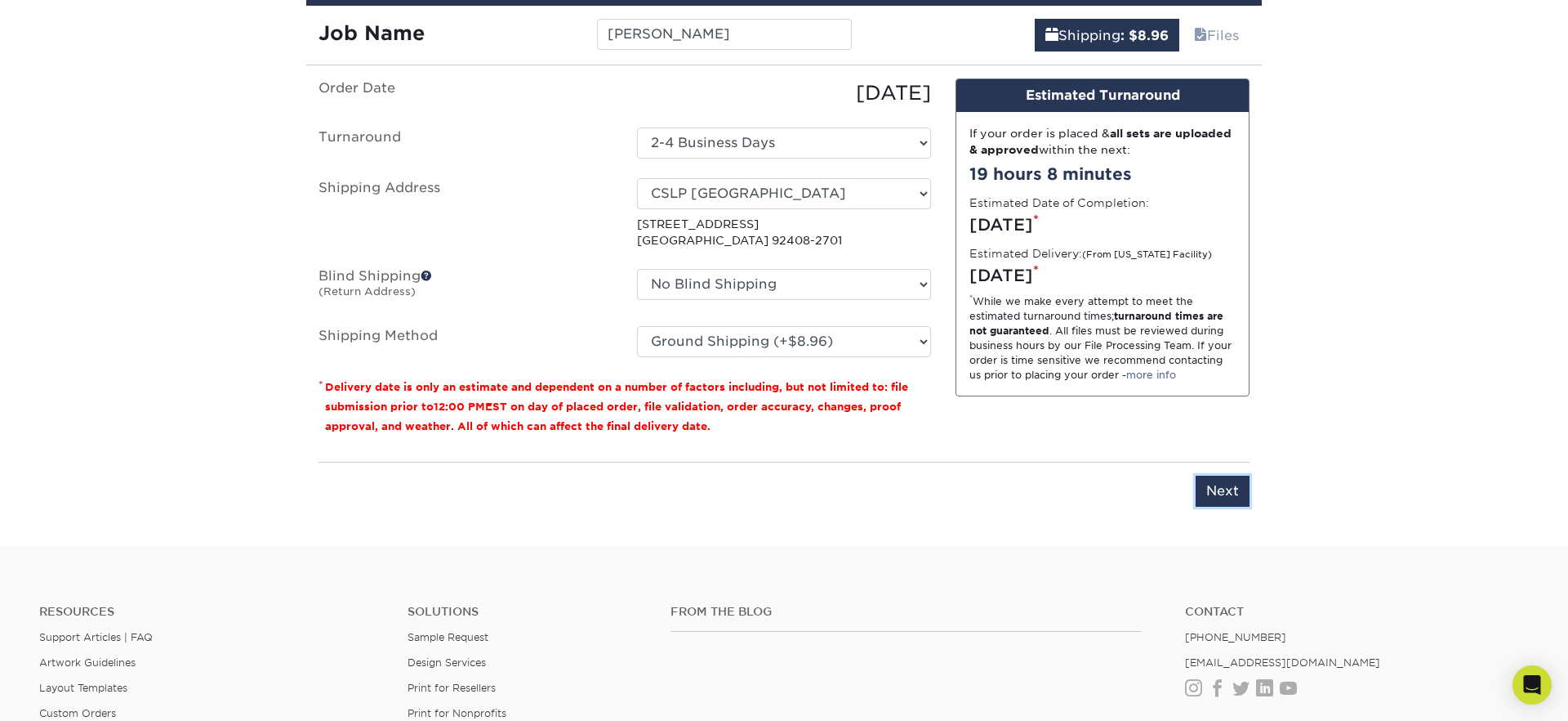
click at [1221, 501] on input "Next" at bounding box center [1222, 491] width 54 height 31
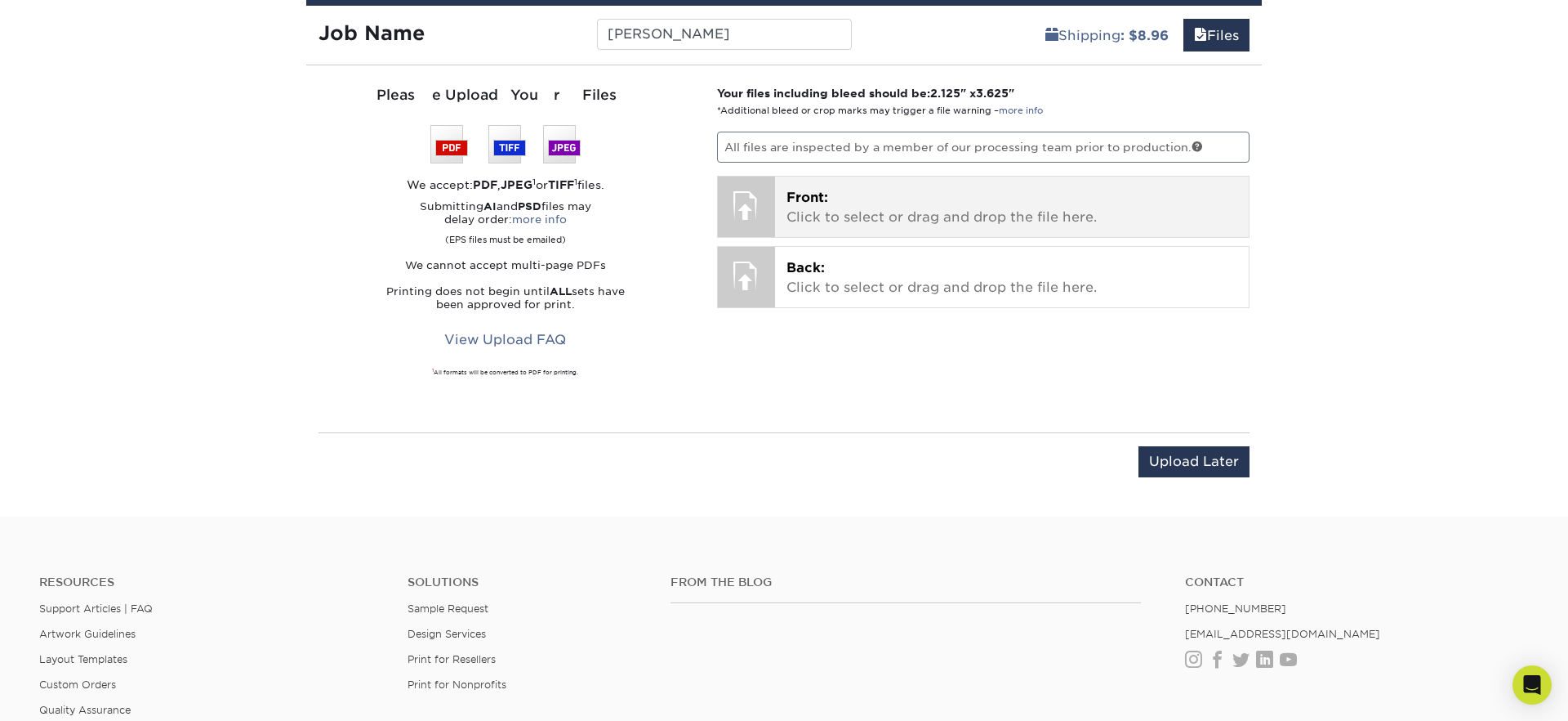
click at [879, 201] on p "Front: Click to select or drag and drop the file here." at bounding box center [1012, 208] width 452 height 40
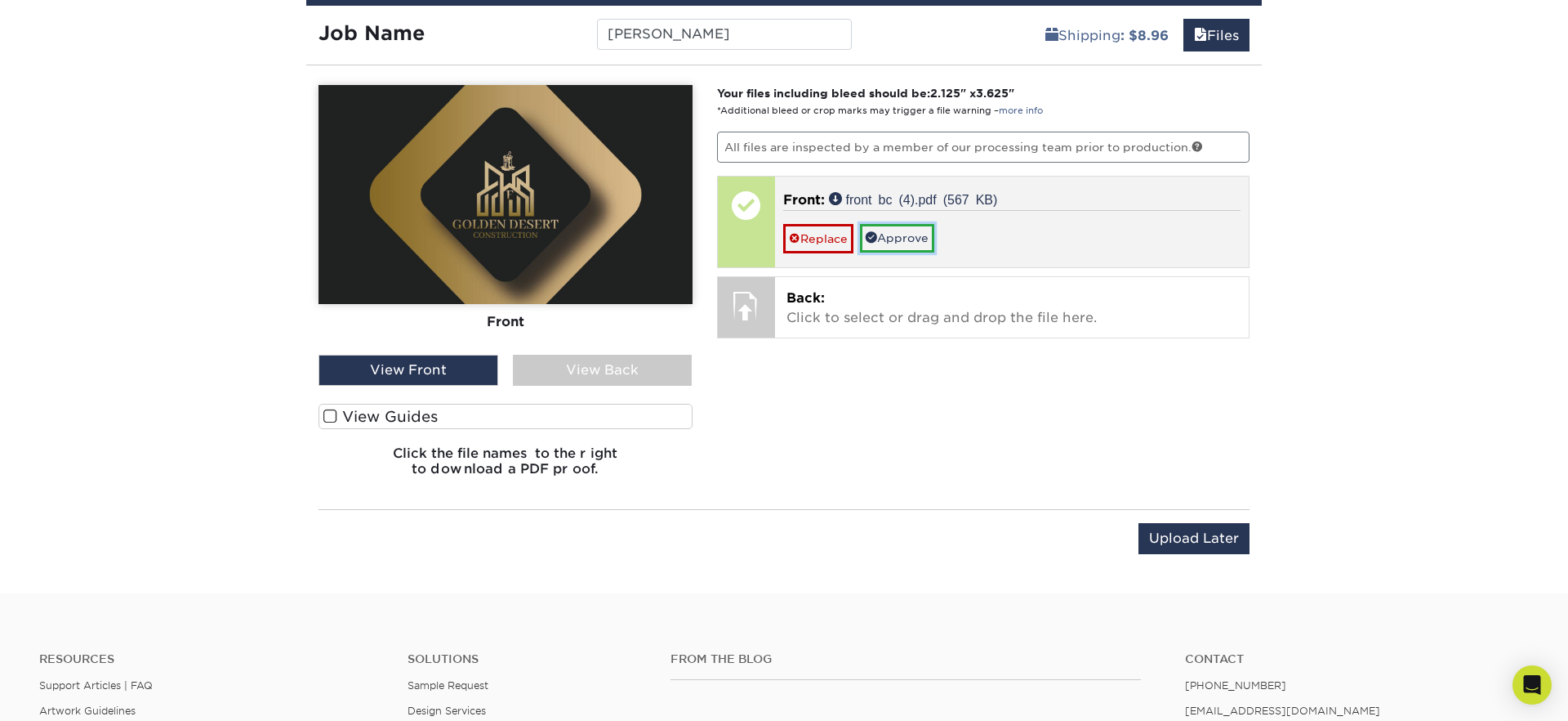
click at [875, 236] on span at bounding box center [872, 237] width 12 height 12
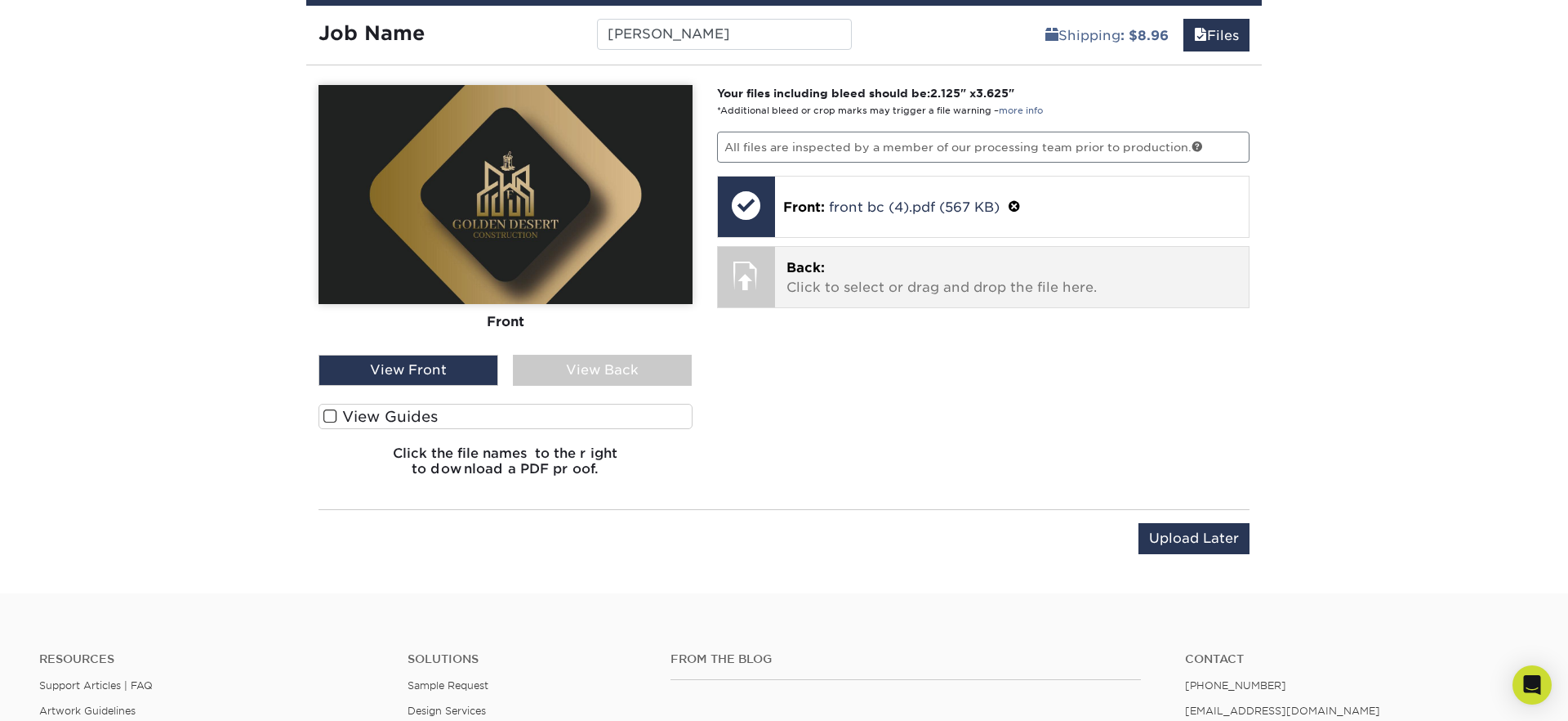
click at [843, 271] on p "Back: Click to select or drag and drop the file here." at bounding box center [1012, 278] width 452 height 40
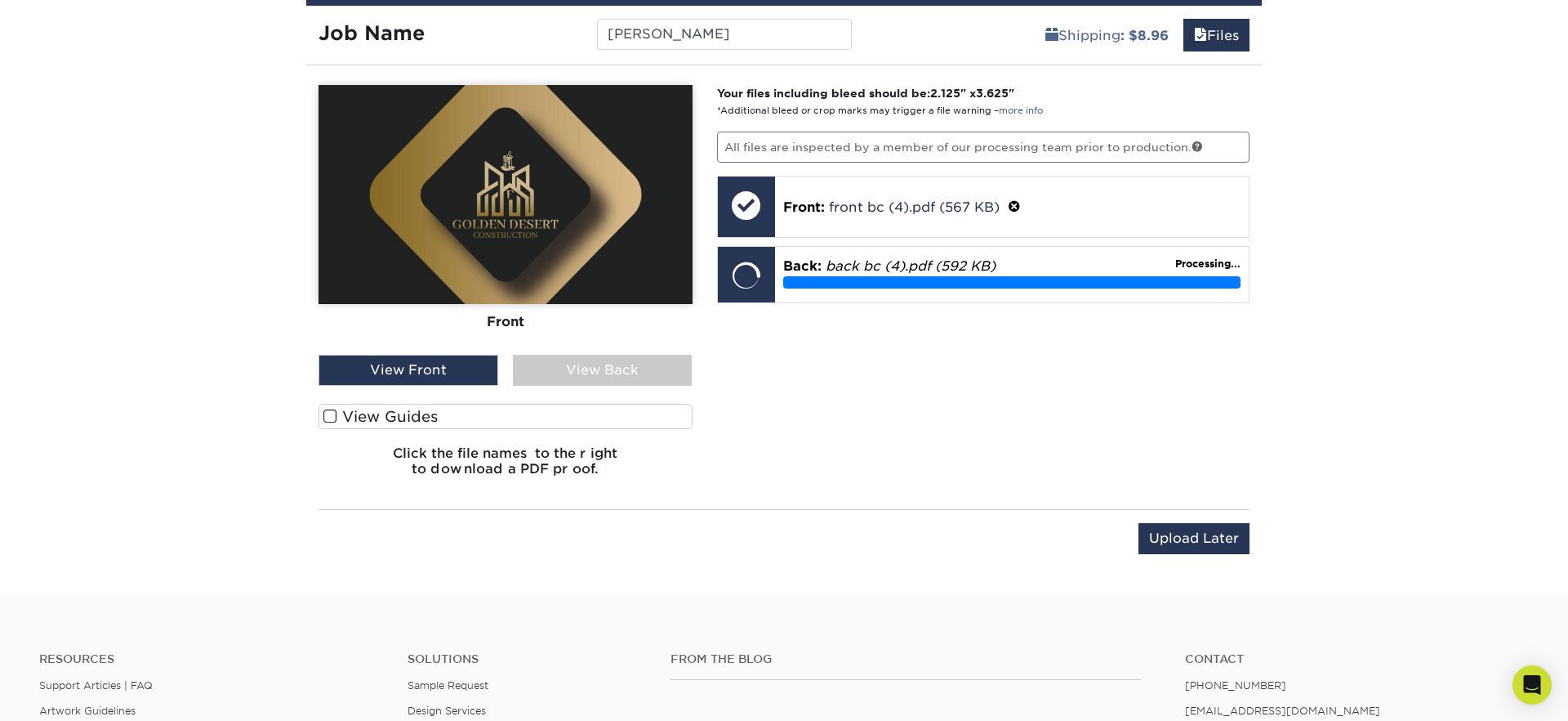
click at [629, 366] on div "View Back" at bounding box center [603, 370] width 180 height 31
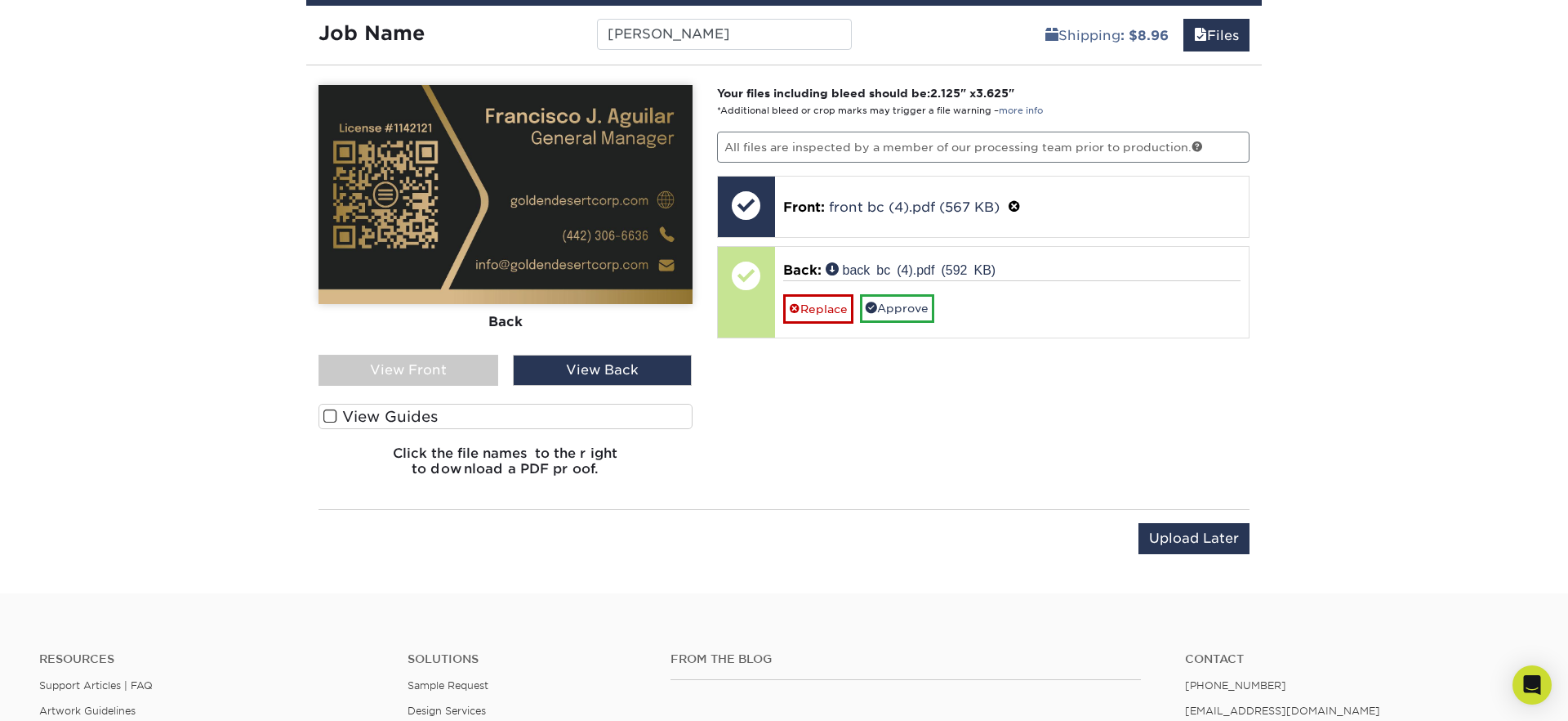
click at [436, 357] on div "View Front" at bounding box center [408, 370] width 180 height 31
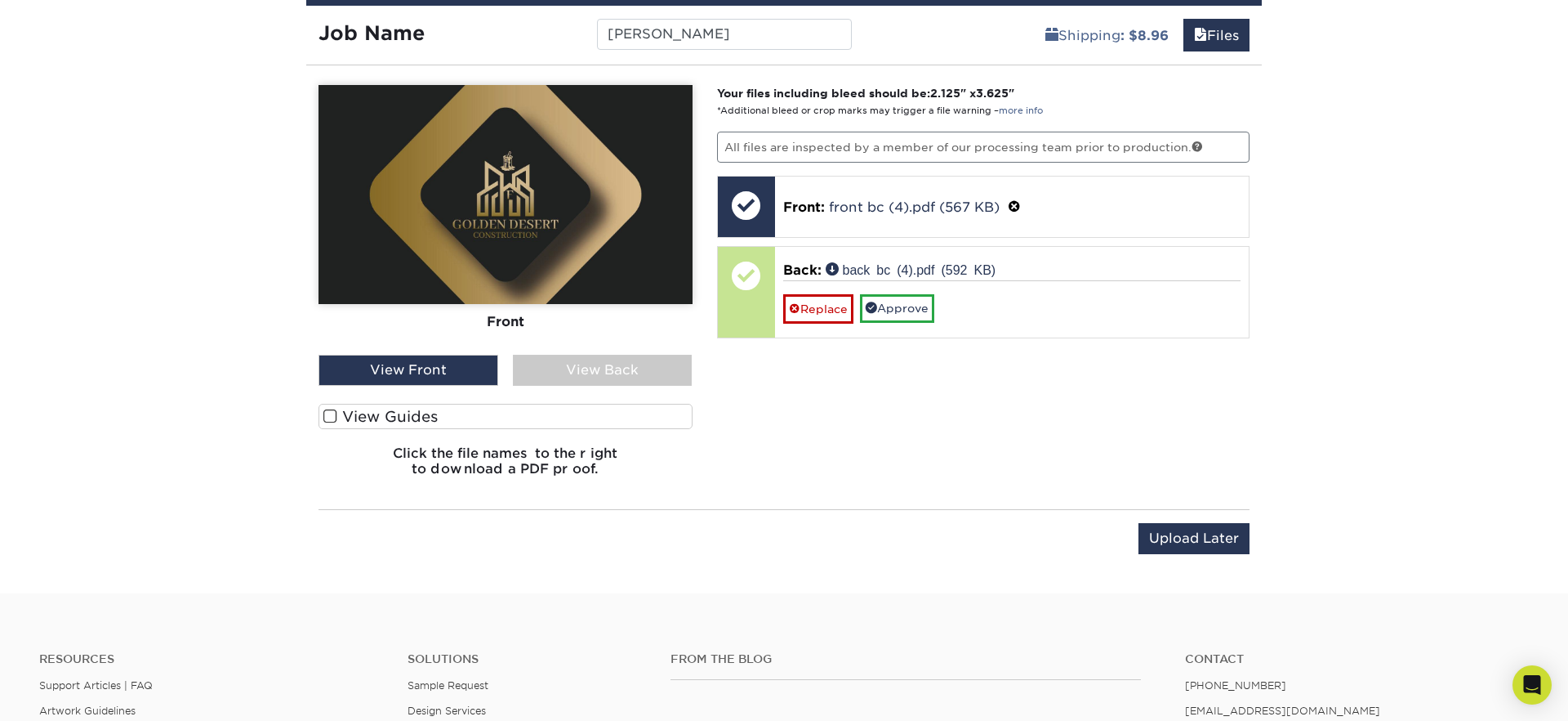
click at [571, 371] on div "View Back" at bounding box center [603, 370] width 180 height 31
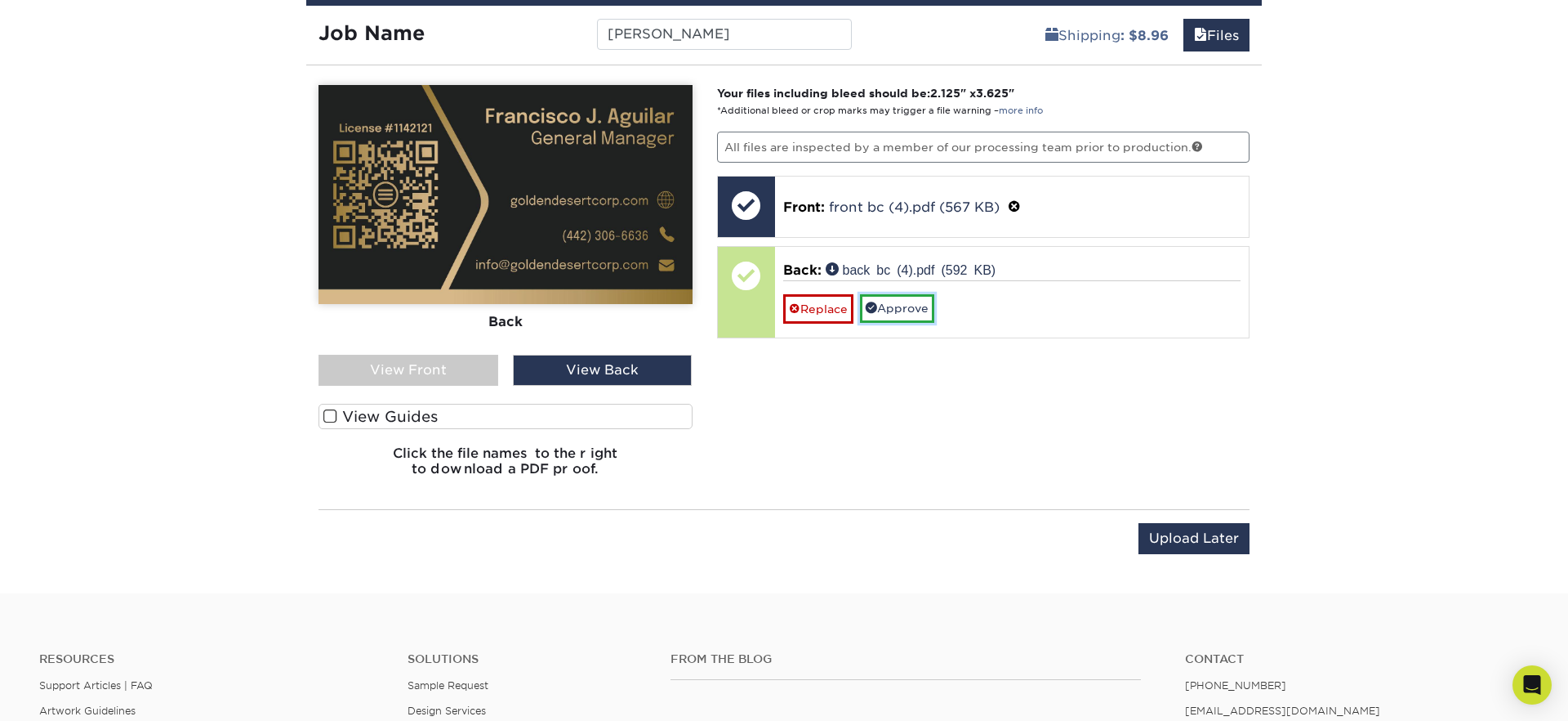
click at [895, 309] on link "Approve" at bounding box center [897, 308] width 74 height 28
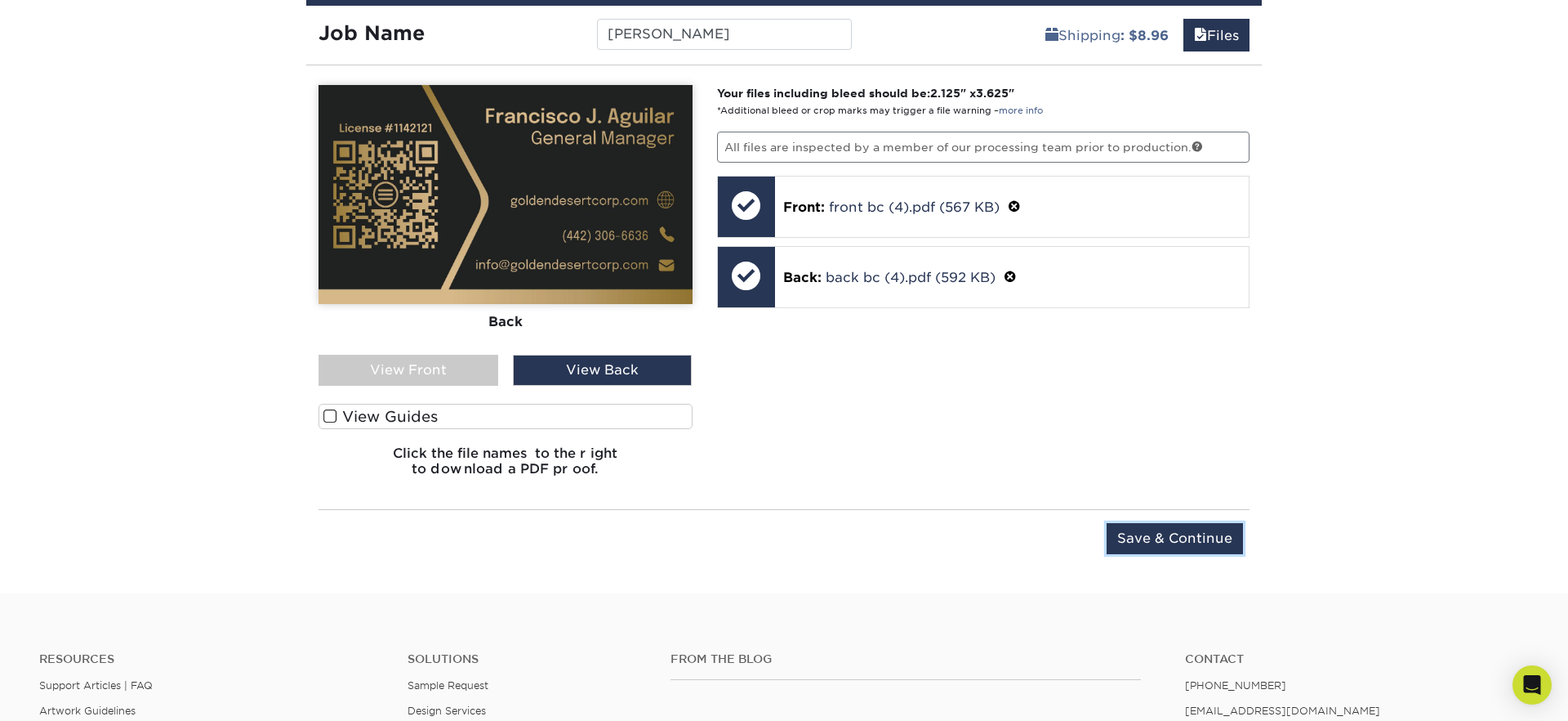
click at [1187, 540] on input "Save & Continue" at bounding box center [1175, 538] width 136 height 31
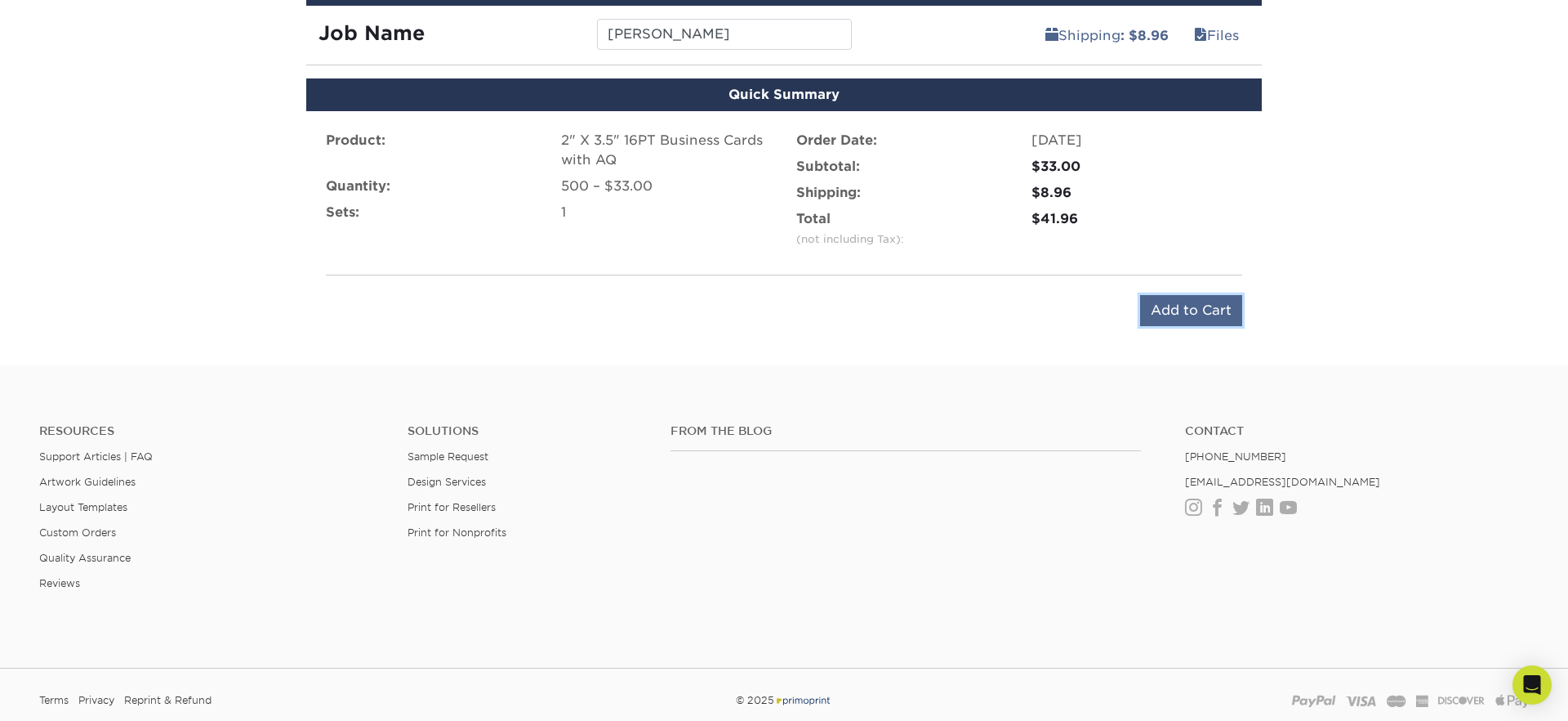
click at [1197, 310] on input "Add to Cart" at bounding box center [1190, 310] width 102 height 31
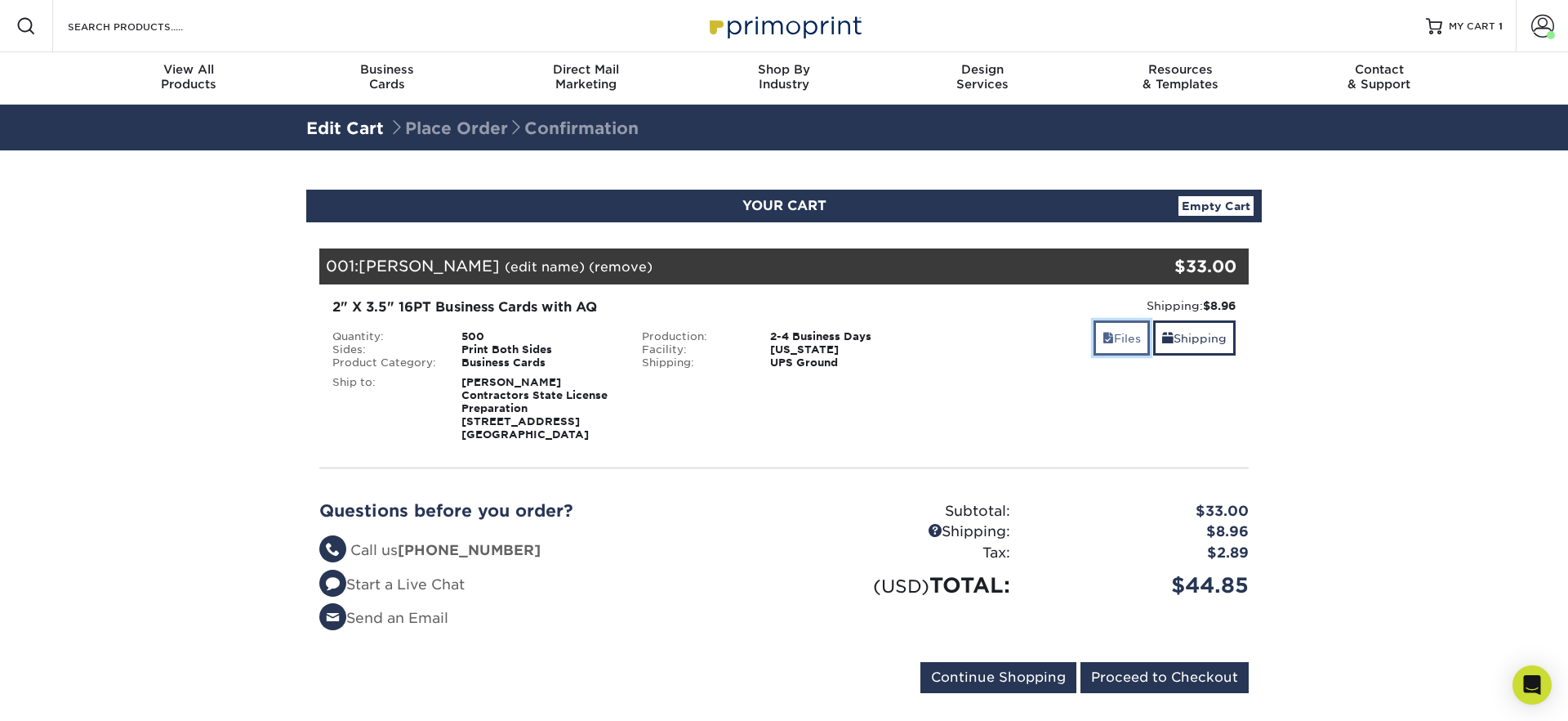
drag, startPoint x: 1133, startPoint y: 344, endPoint x: 1091, endPoint y: 355, distance: 43.4
click at [1132, 344] on link "Files" at bounding box center [1121, 338] width 56 height 36
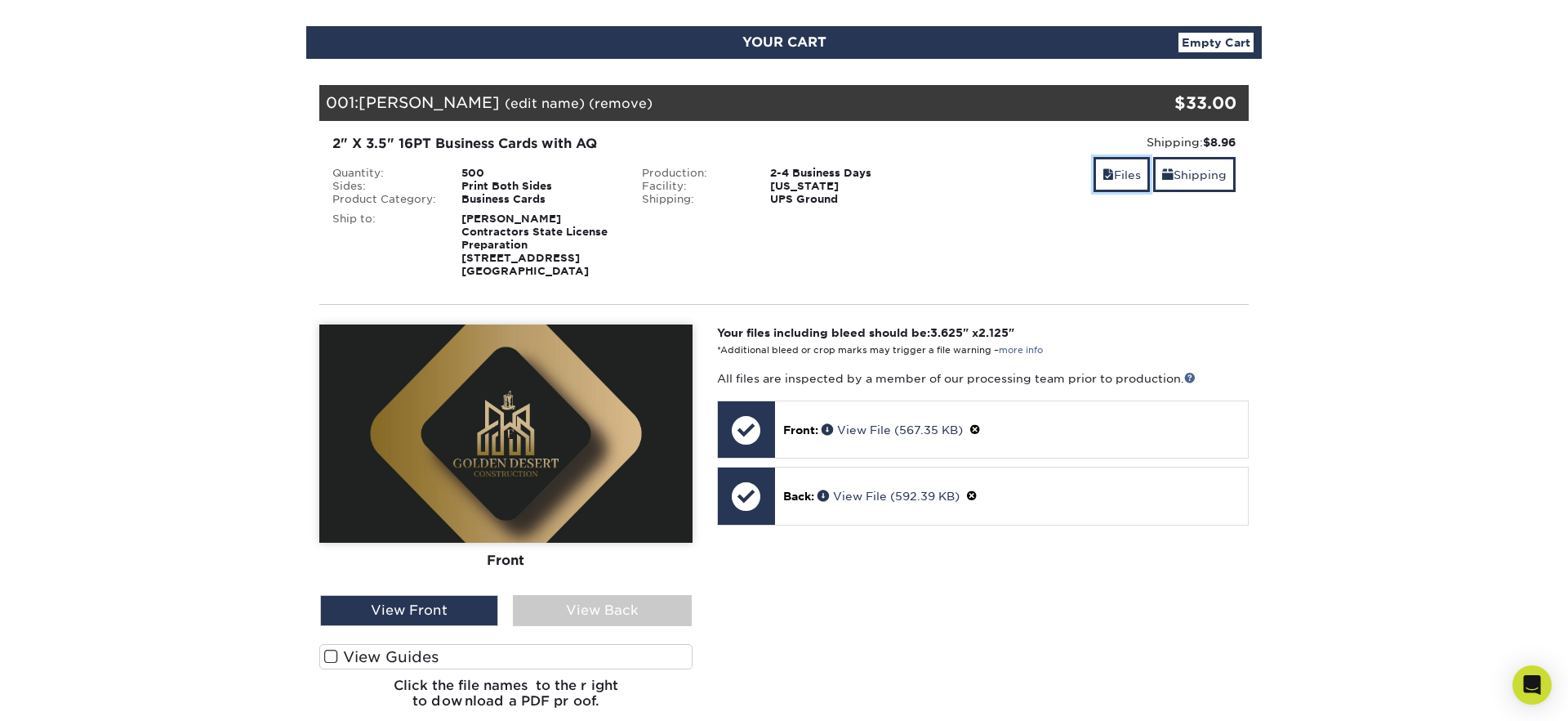
scroll to position [210, 0]
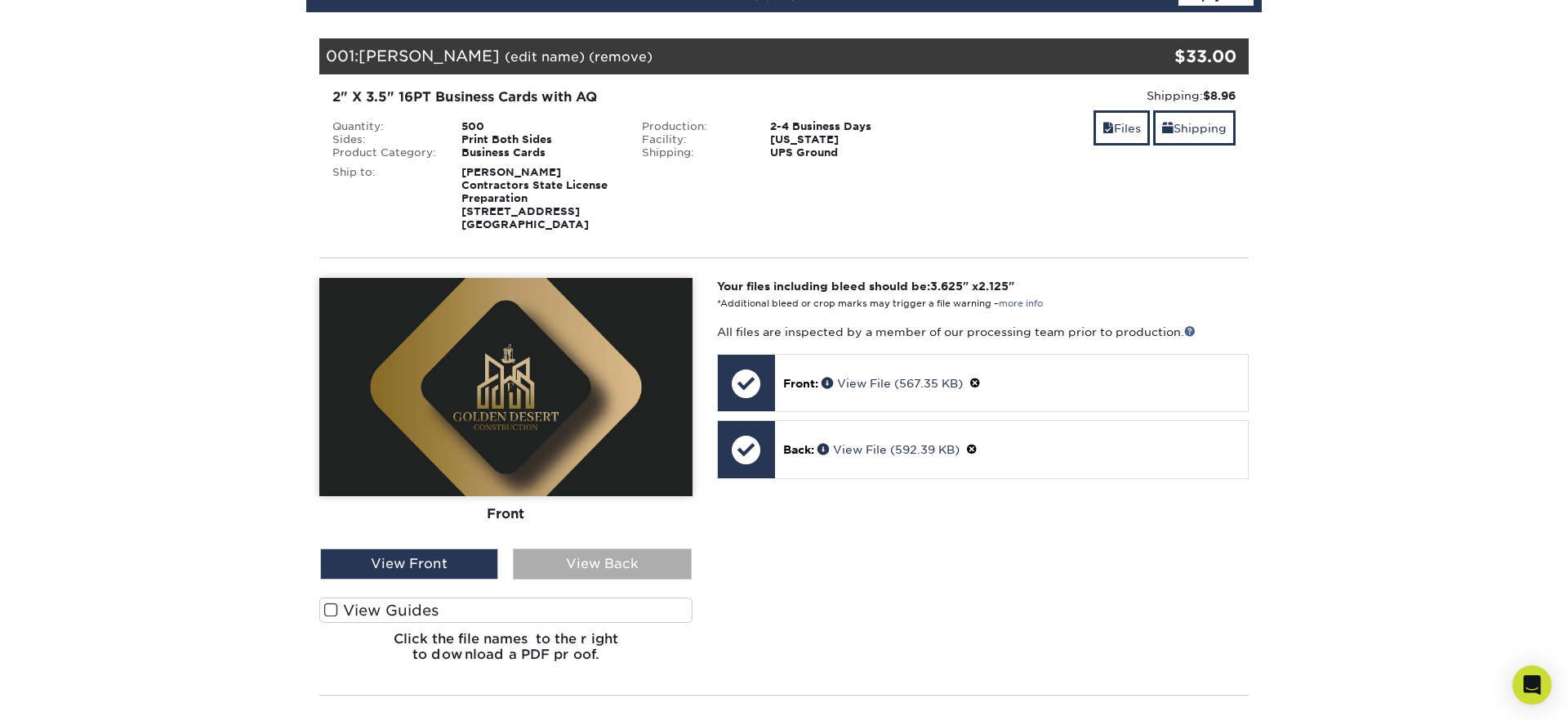
click at [605, 576] on div "View Back" at bounding box center [602, 563] width 178 height 31
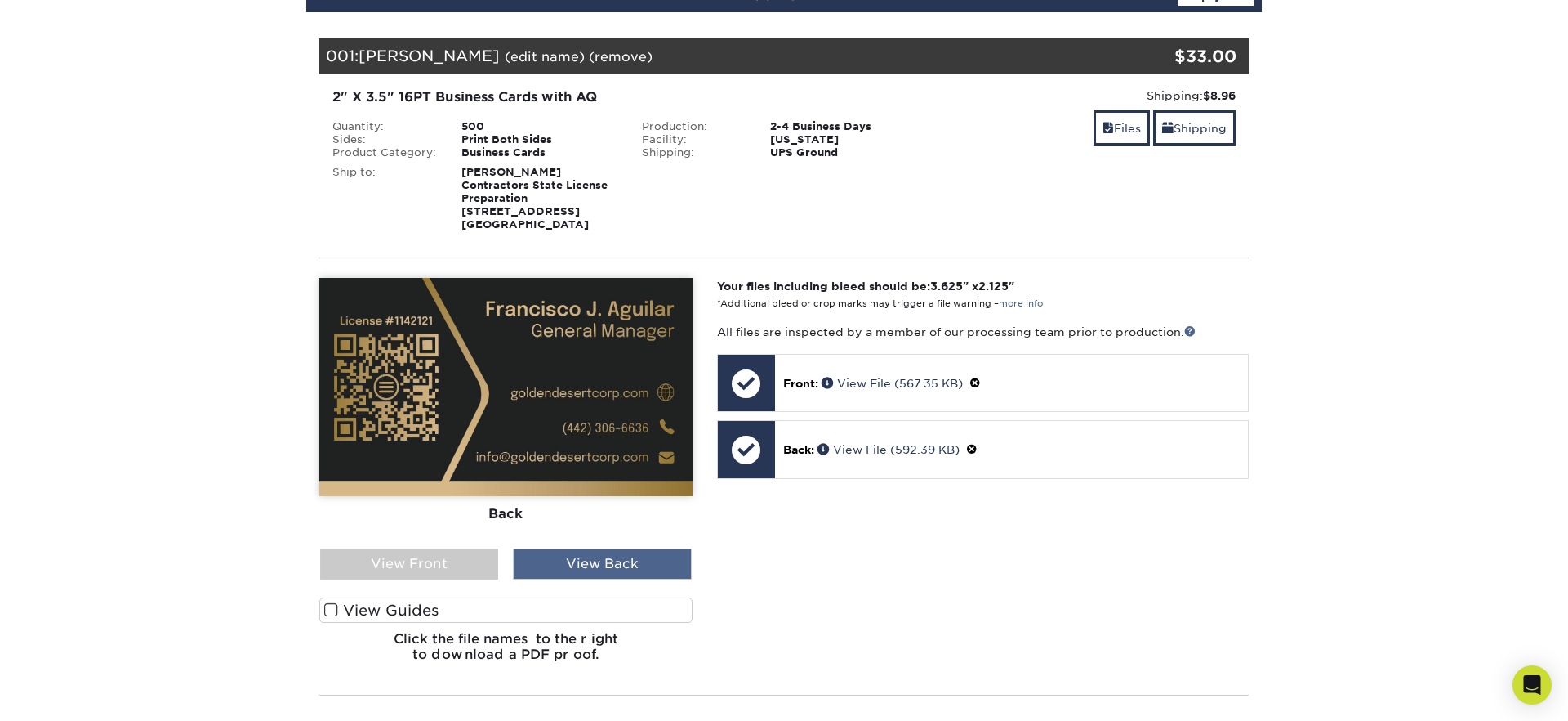
scroll to position [209, 0]
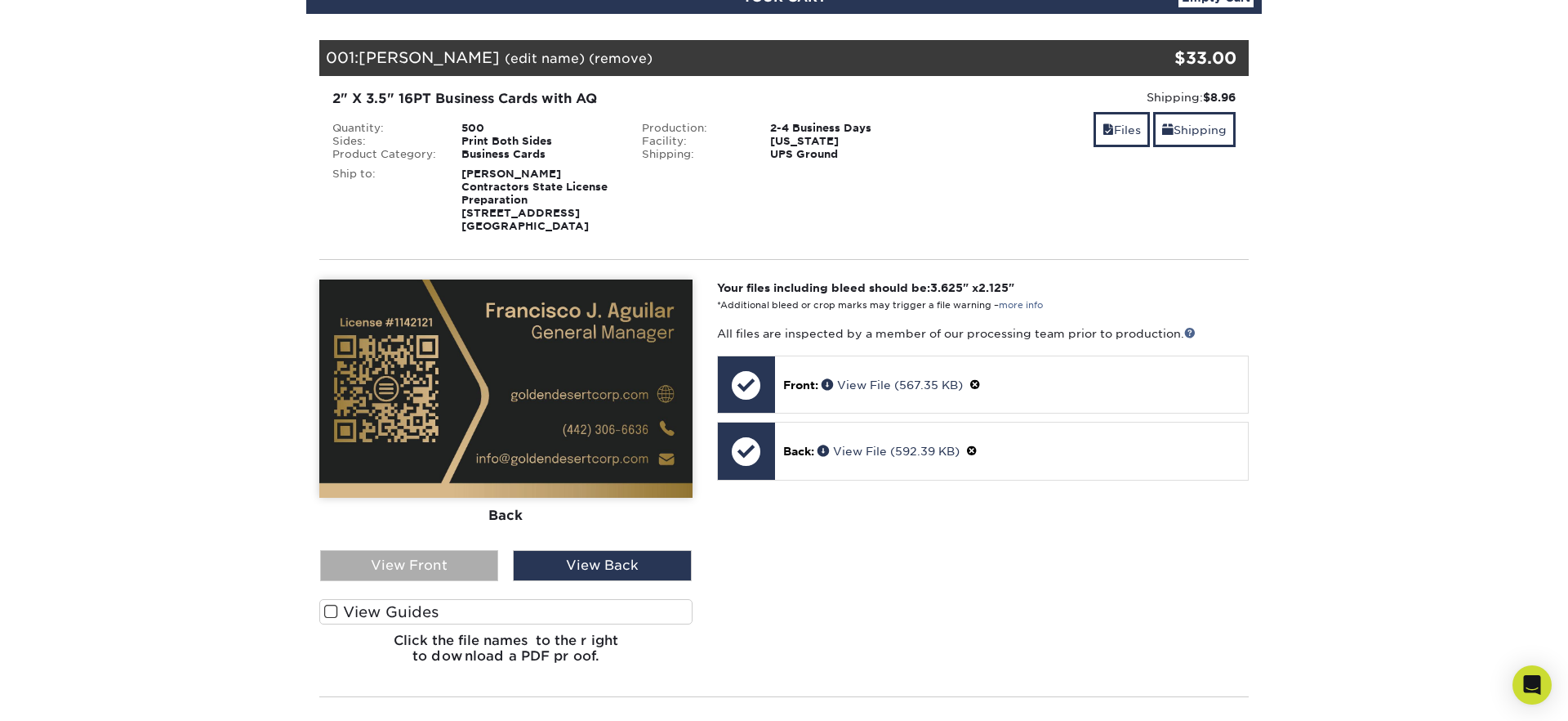
click at [435, 567] on div "View Front" at bounding box center [409, 565] width 178 height 31
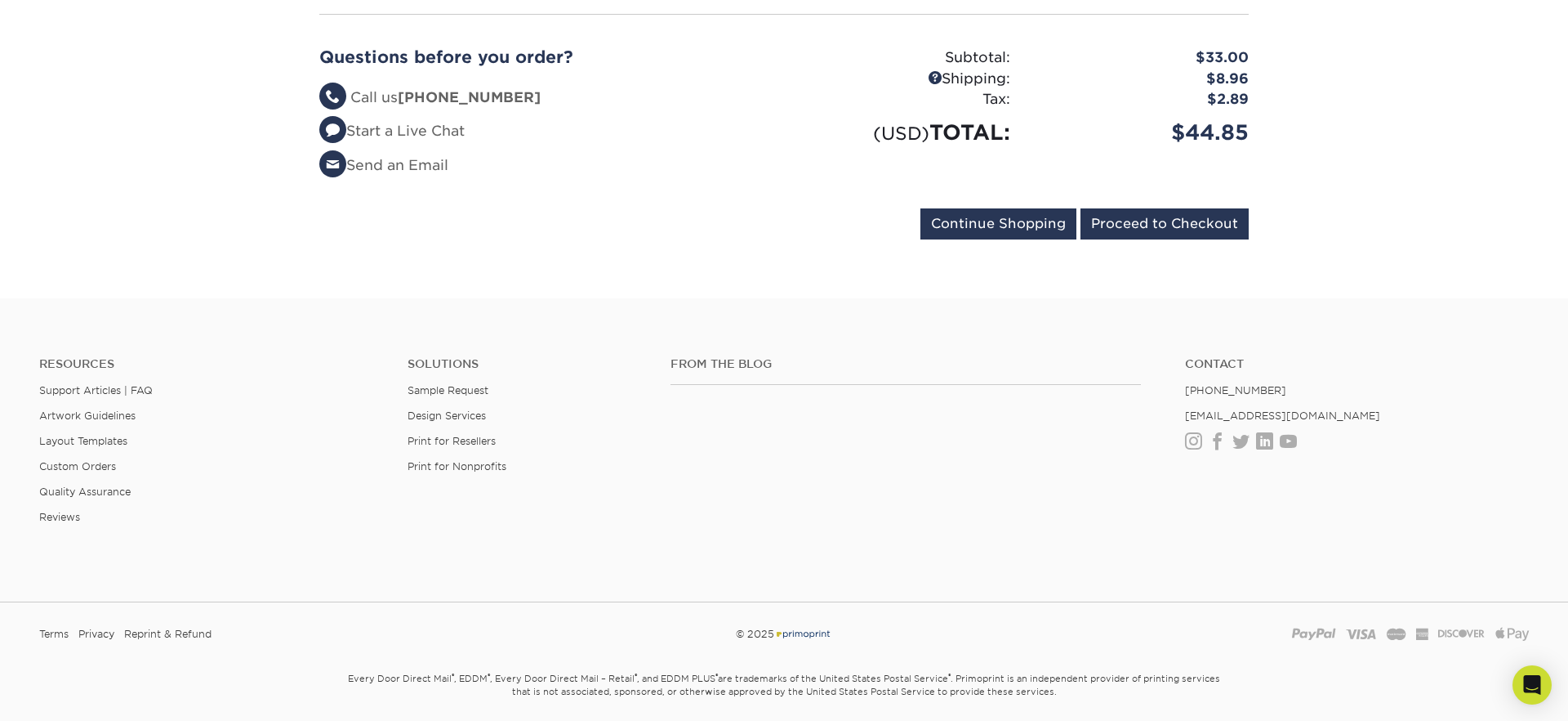
scroll to position [893, 0]
click at [1162, 225] on input "Proceed to Checkout" at bounding box center [1165, 221] width 168 height 31
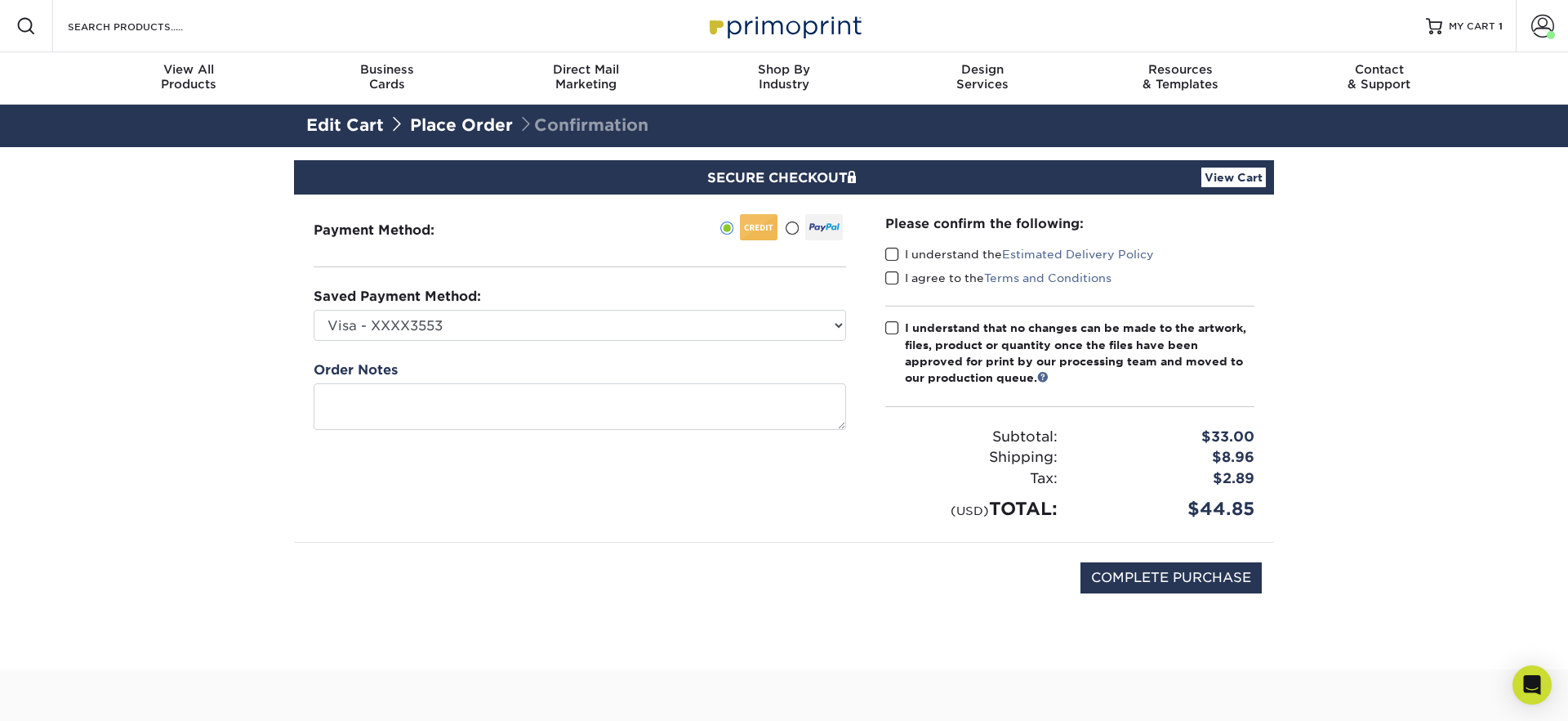
drag, startPoint x: 890, startPoint y: 253, endPoint x: 891, endPoint y: 265, distance: 12.0
click at [890, 253] on span at bounding box center [892, 254] width 14 height 16
click at [0, 0] on input "I understand the Estimated Delivery Policy" at bounding box center [0, 0] width 0 height 0
drag, startPoint x: 890, startPoint y: 279, endPoint x: 895, endPoint y: 316, distance: 37.3
click at [890, 279] on span at bounding box center [892, 278] width 14 height 16
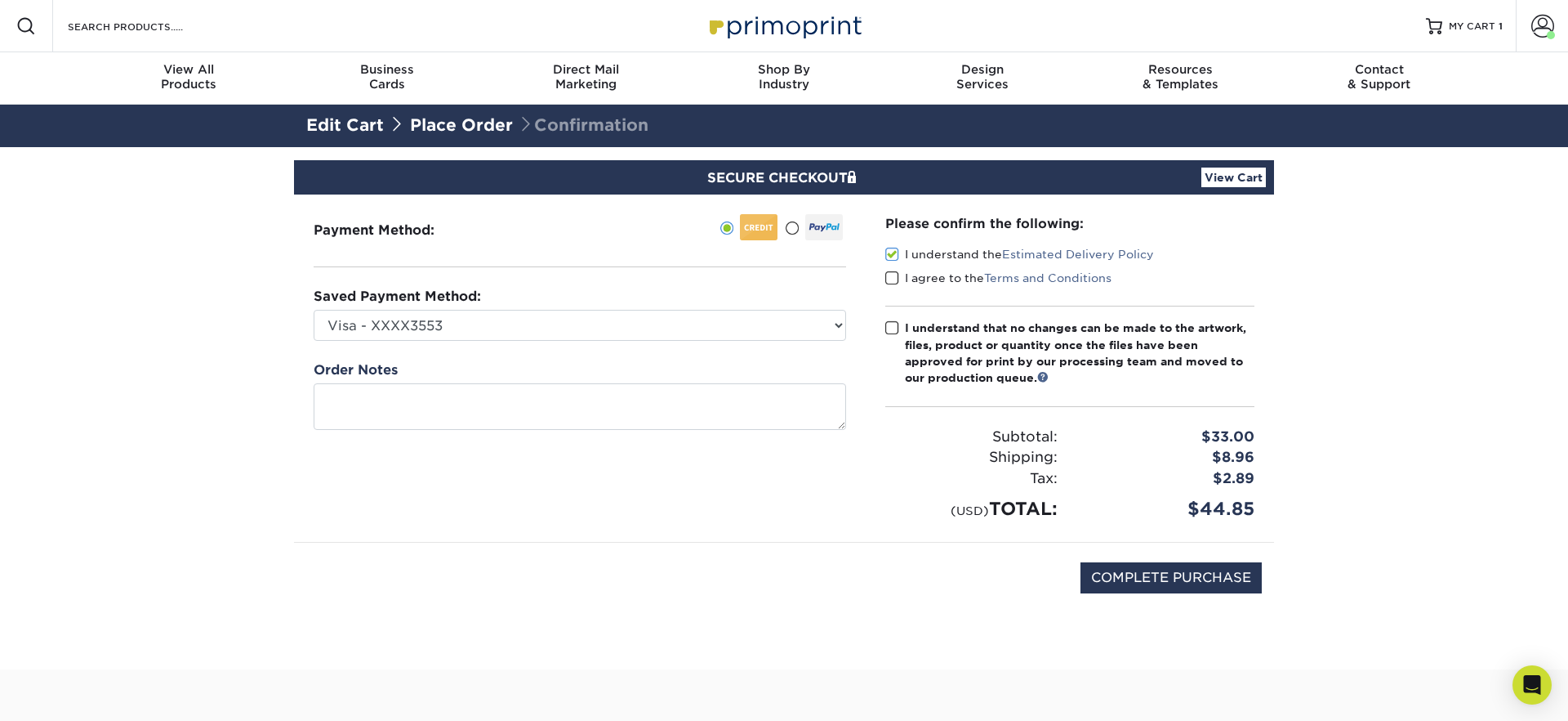
click at [0, 0] on input "I agree to the Terms and Conditions" at bounding box center [0, 0] width 0 height 0
click at [895, 326] on span at bounding box center [892, 328] width 14 height 16
click at [0, 0] on input "I understand that no changes can be made to the artwork, files, product or quan…" at bounding box center [0, 0] width 0 height 0
drag, startPoint x: 1058, startPoint y: 655, endPoint x: 1117, endPoint y: 633, distance: 63.0
click at [1059, 654] on section "SECURE CHECKOUT View Cart Payment Method: Saved Payment Method:" at bounding box center [784, 408] width 1568 height 522
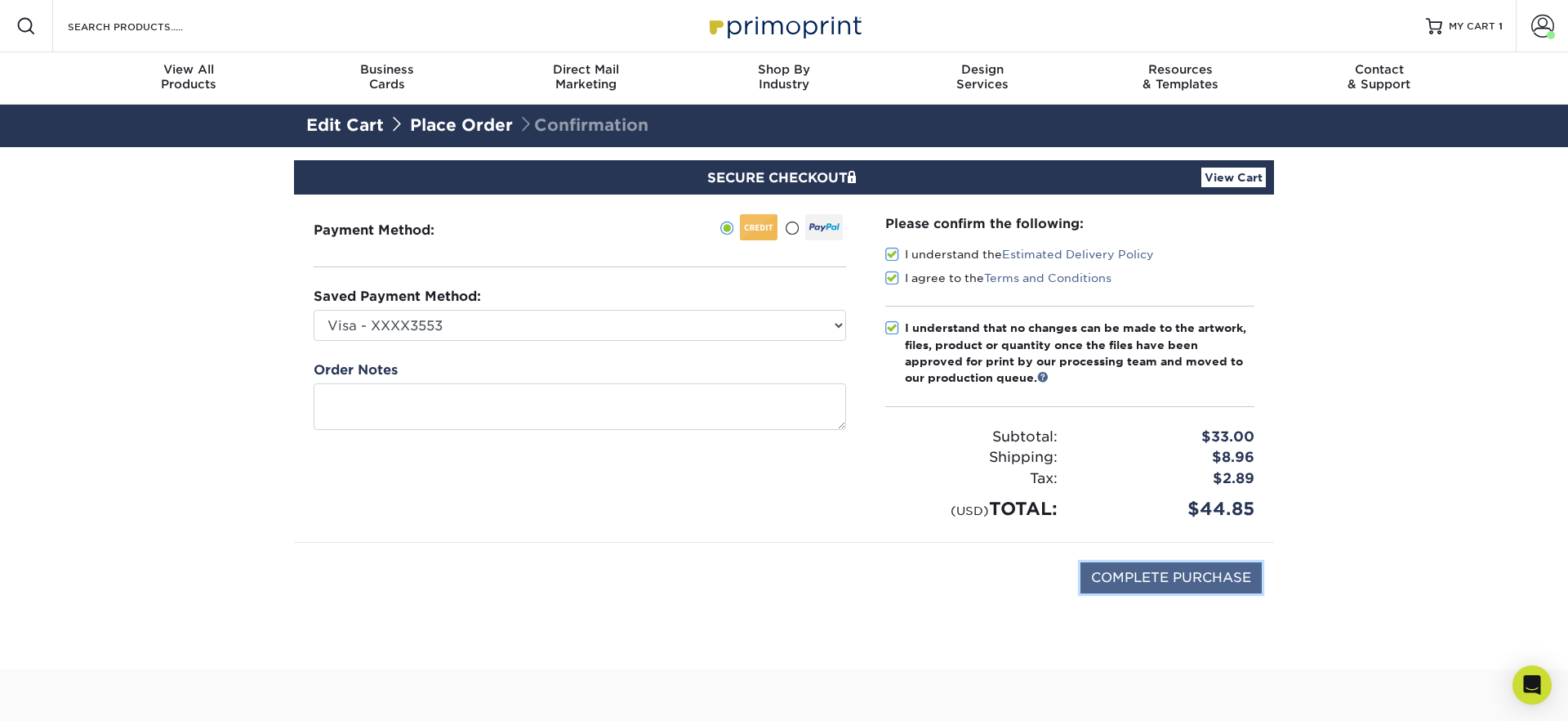
click at [1178, 578] on input "COMPLETE PURCHASE" at bounding box center [1171, 577] width 181 height 31
type input "PROCESSING, PLEASE WAIT..."
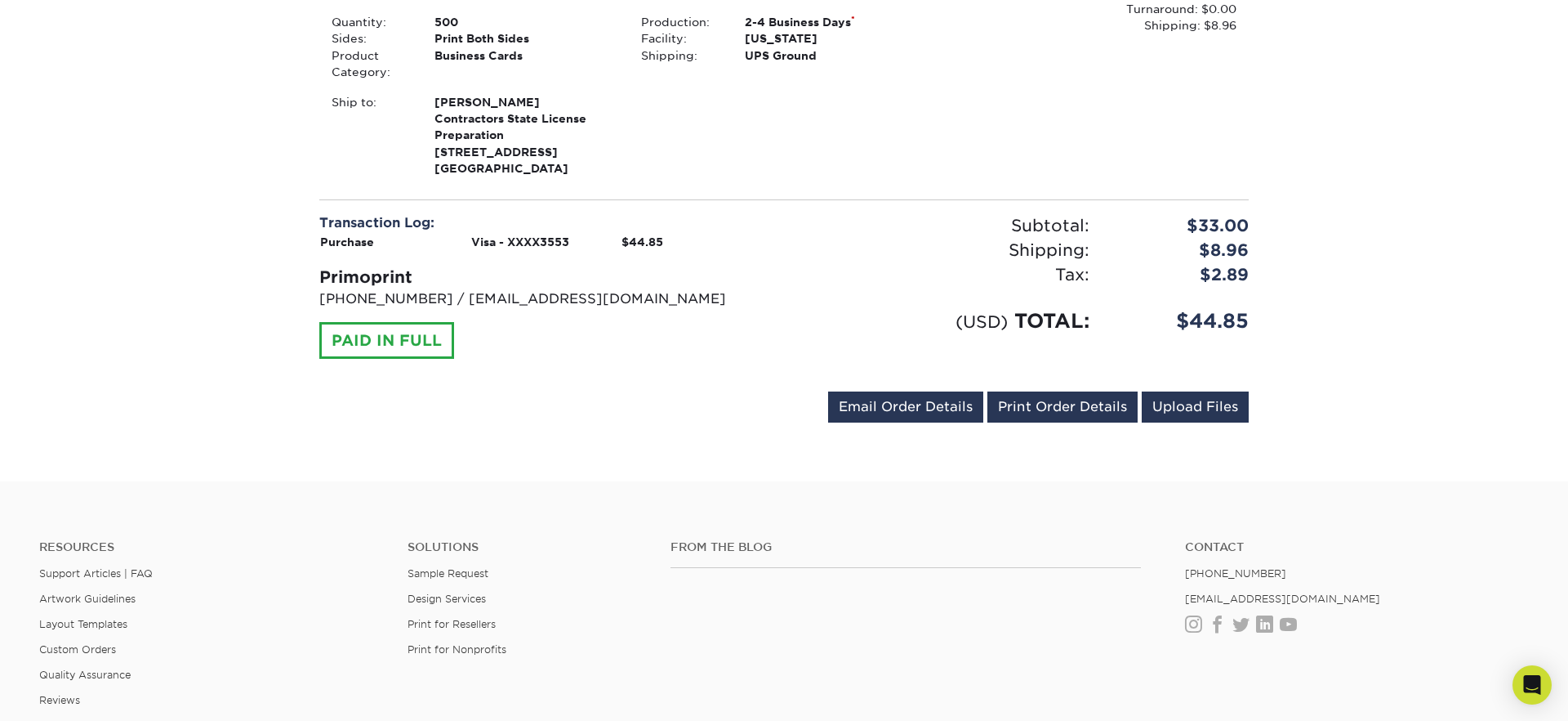
scroll to position [514, 0]
